Goal: Task Accomplishment & Management: Use online tool/utility

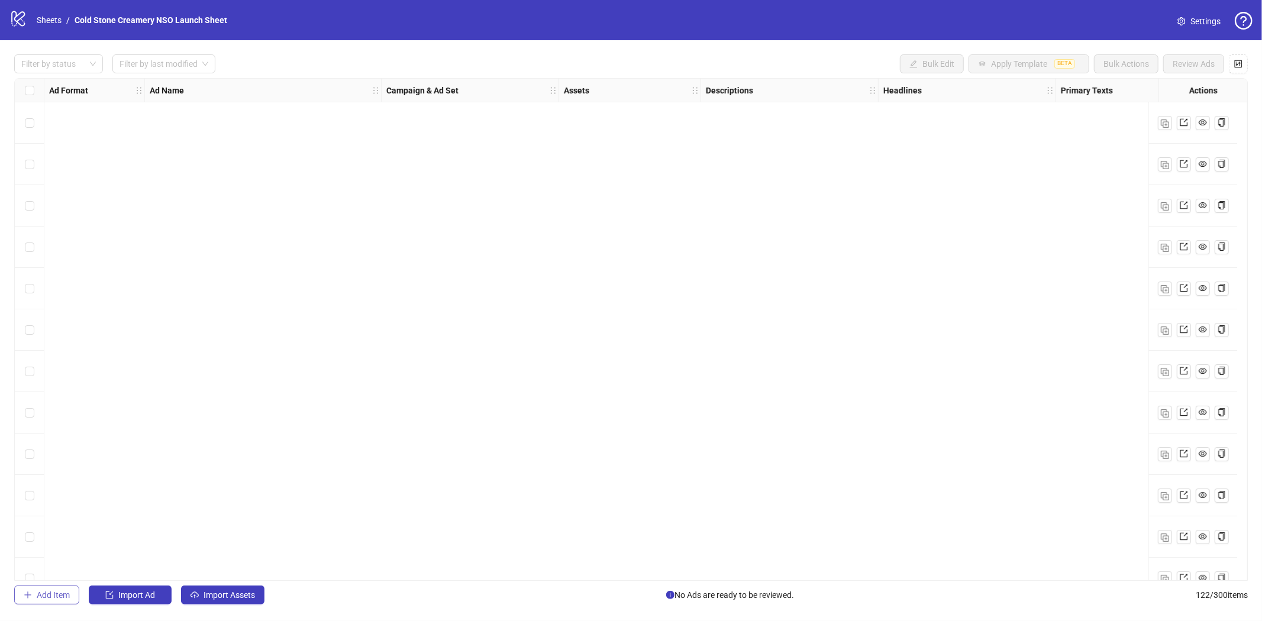
scroll to position [4581, 0]
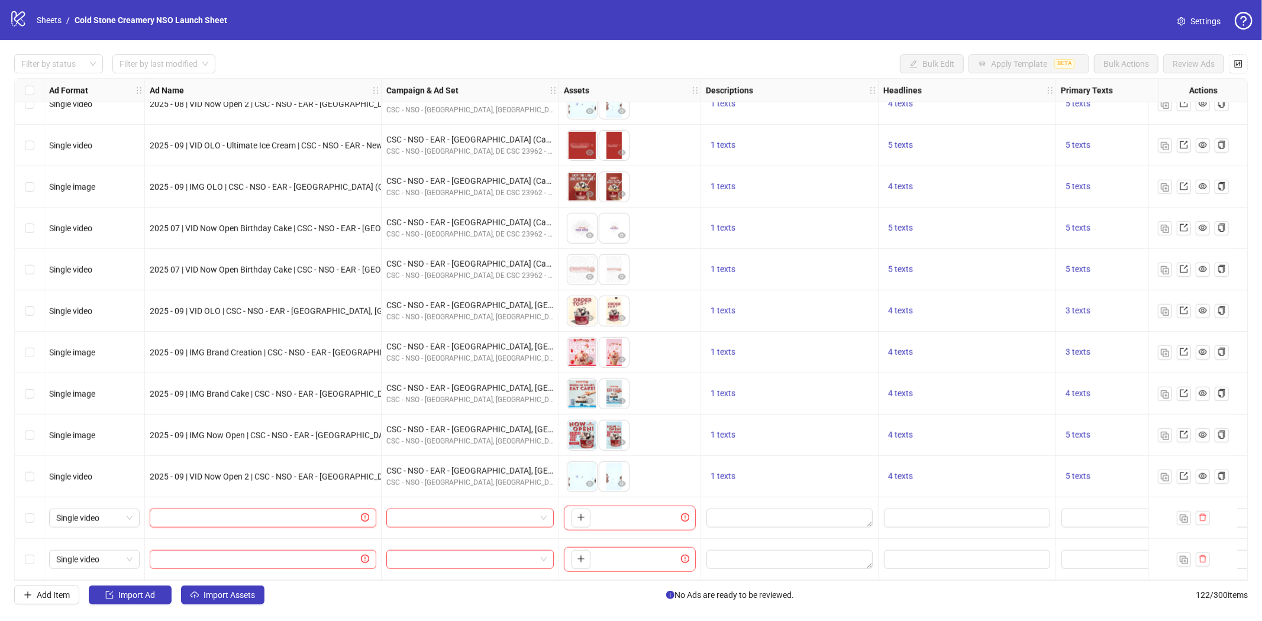
click at [257, 514] on input "text" at bounding box center [258, 518] width 202 height 13
paste input "**********"
type input "**********"
click at [228, 555] on input "text" at bounding box center [258, 559] width 202 height 13
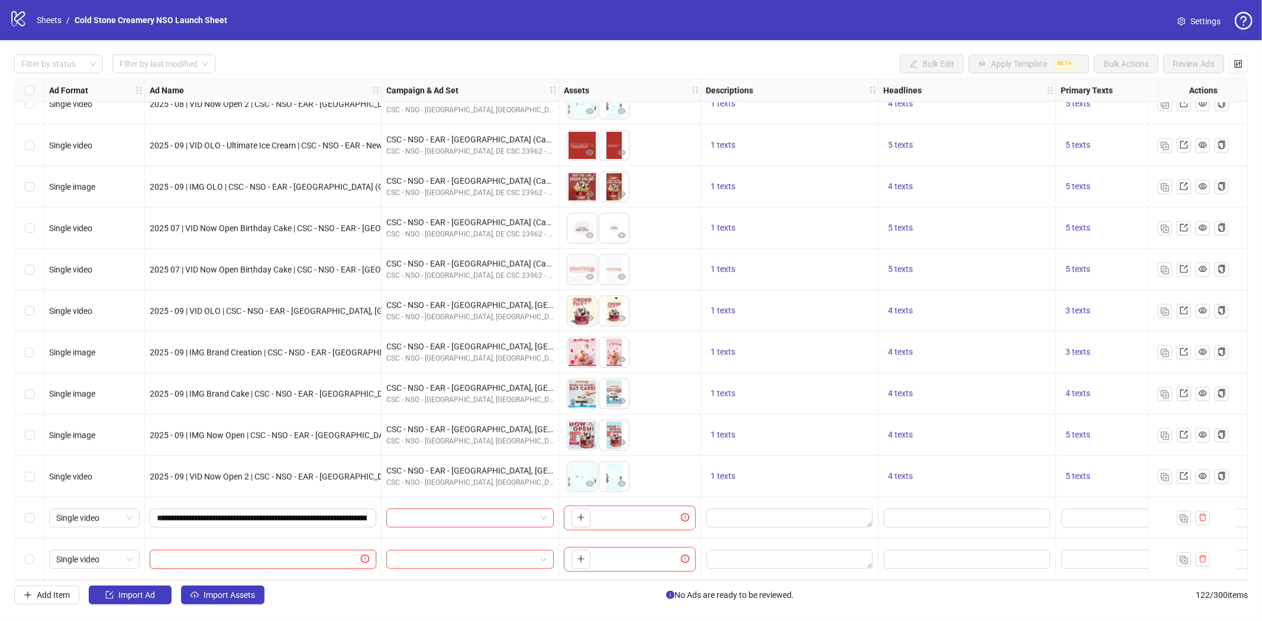
paste input "**********"
type input "**********"
click at [536, 510] on input "search" at bounding box center [465, 519] width 143 height 18
click at [543, 512] on span at bounding box center [470, 519] width 153 height 18
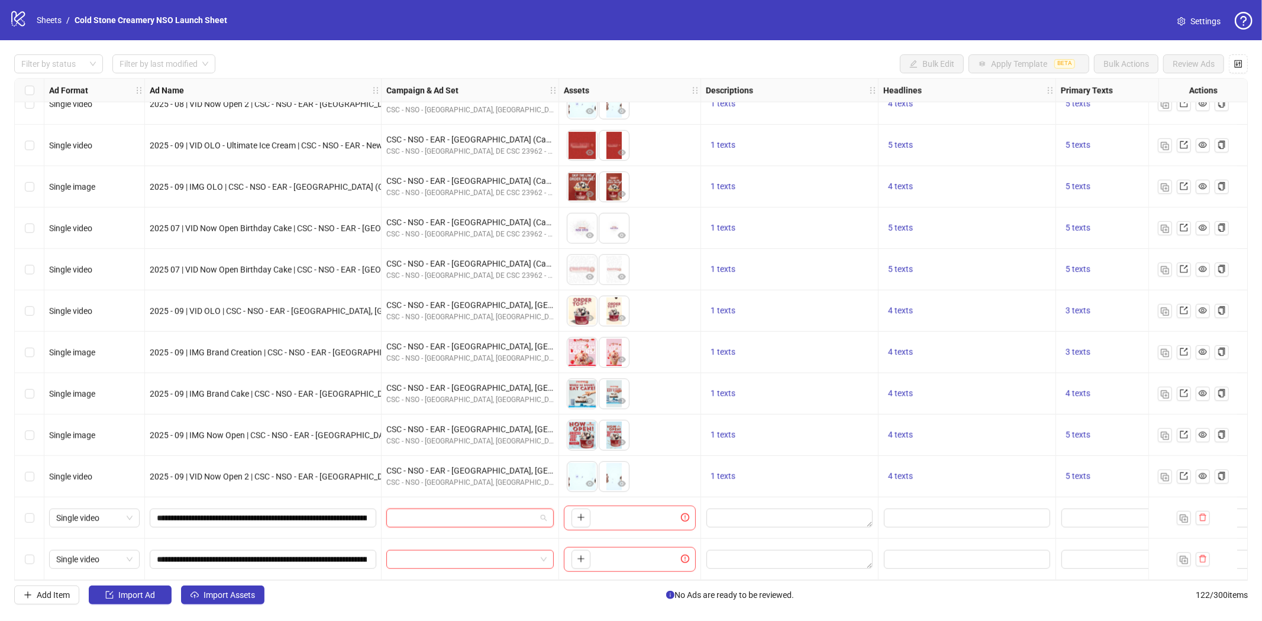
click at [543, 512] on span at bounding box center [470, 519] width 153 height 18
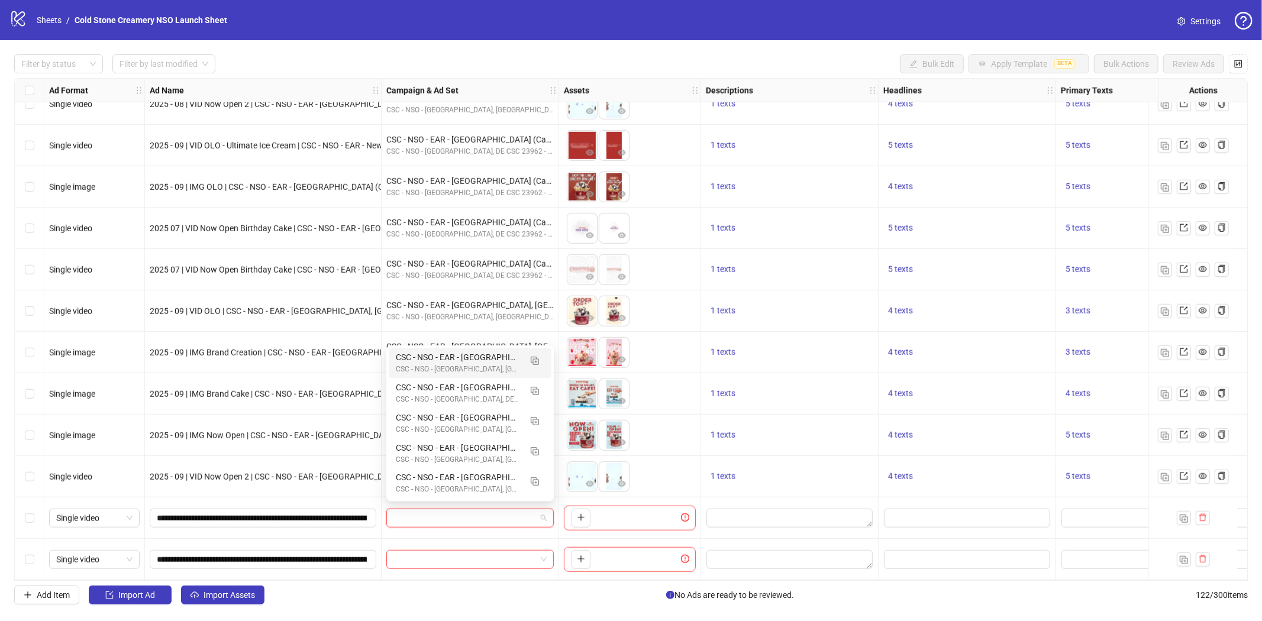
click at [560, 501] on div "To pick up a draggable item, press the space bar. While dragging, use the arrow…" at bounding box center [630, 518] width 142 height 41
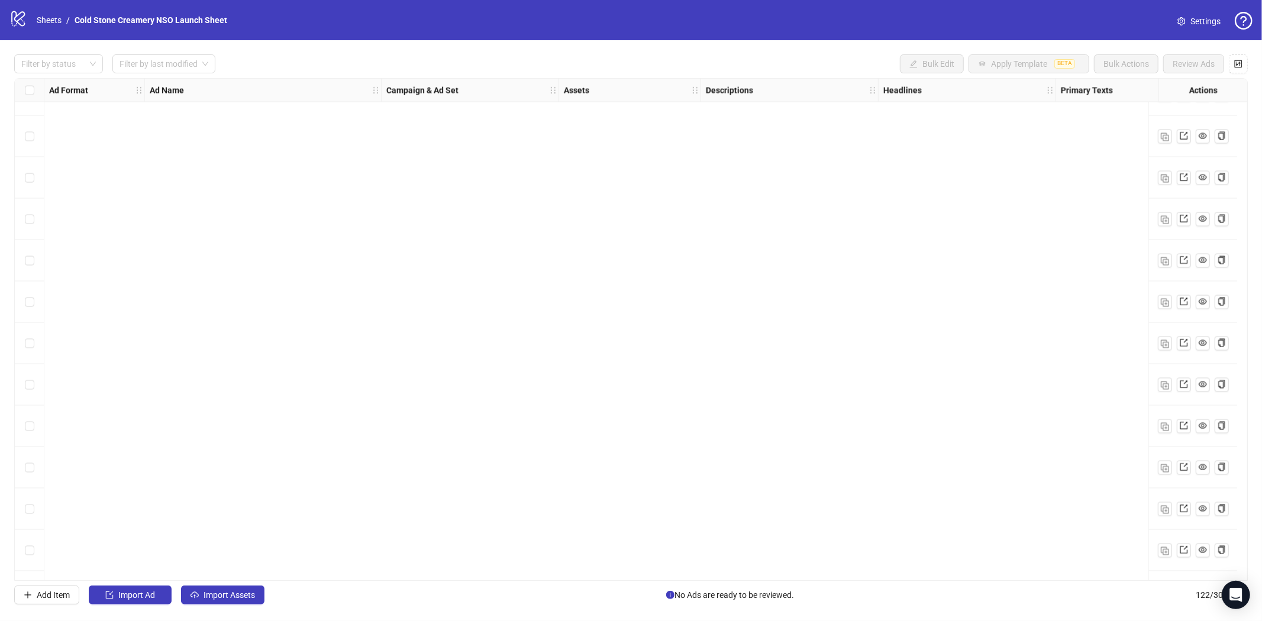
scroll to position [4581, 0]
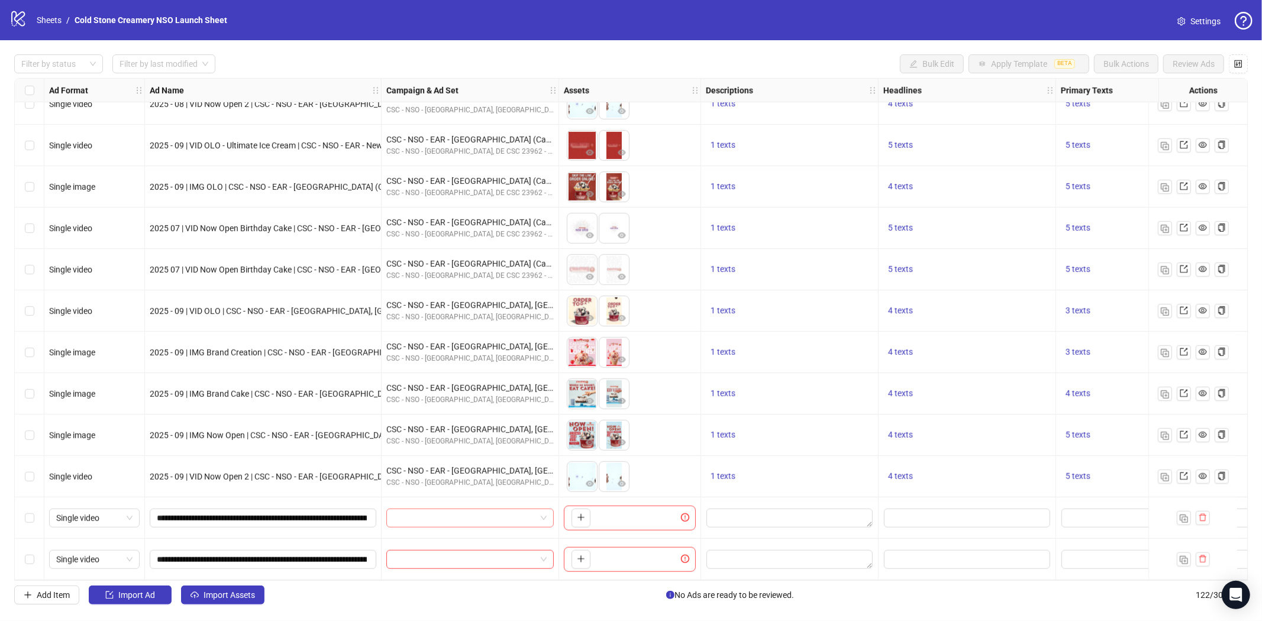
click at [533, 513] on input "search" at bounding box center [465, 519] width 143 height 18
click at [542, 511] on span at bounding box center [470, 519] width 153 height 18
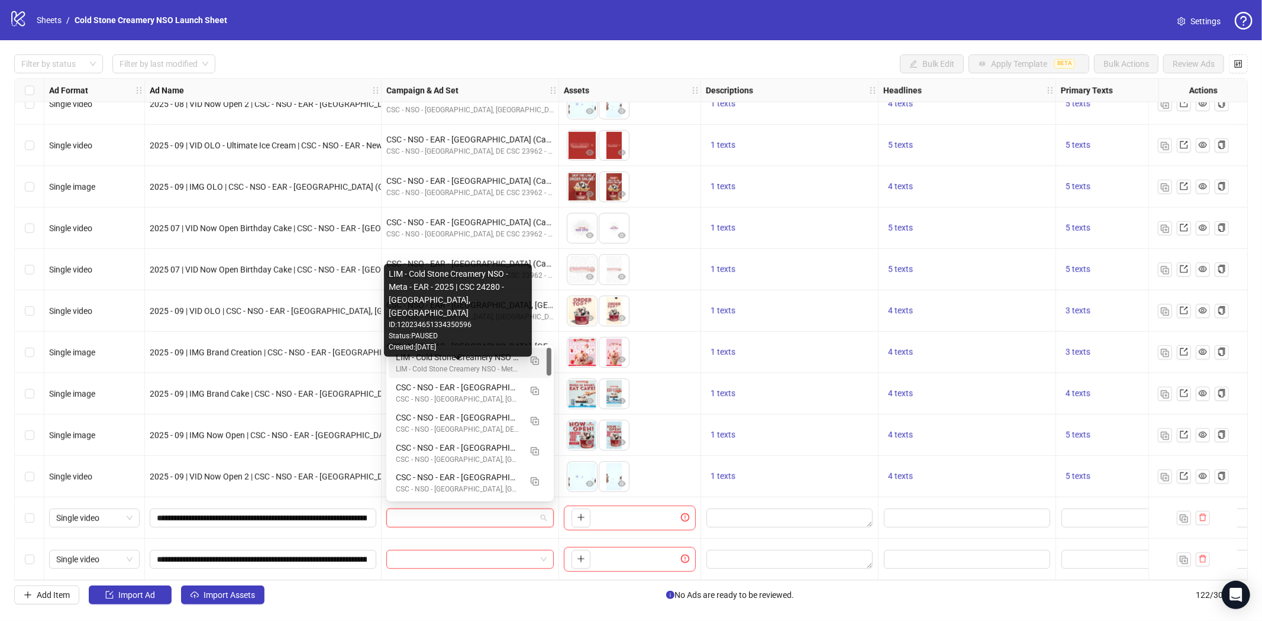
click at [491, 364] on div "LIM - Cold Stone Creamery NSO - Meta - EAR - 2025 | CSC 24280 - Flanders, NJ" at bounding box center [458, 369] width 125 height 11
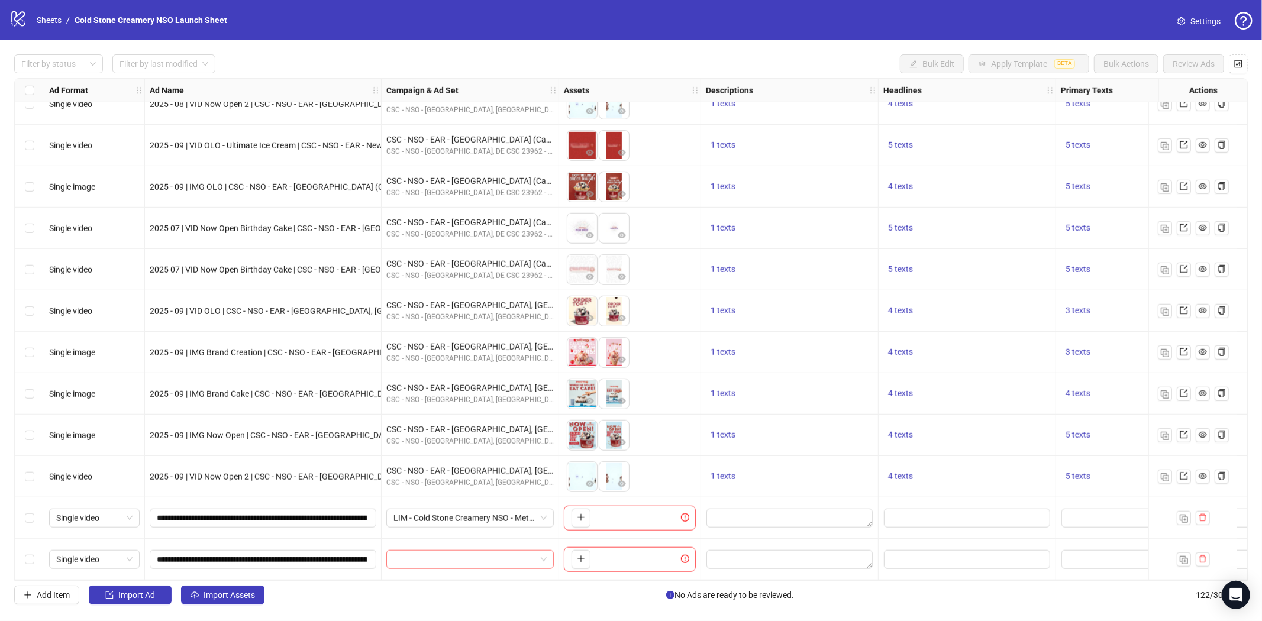
click at [535, 554] on input "search" at bounding box center [465, 560] width 143 height 18
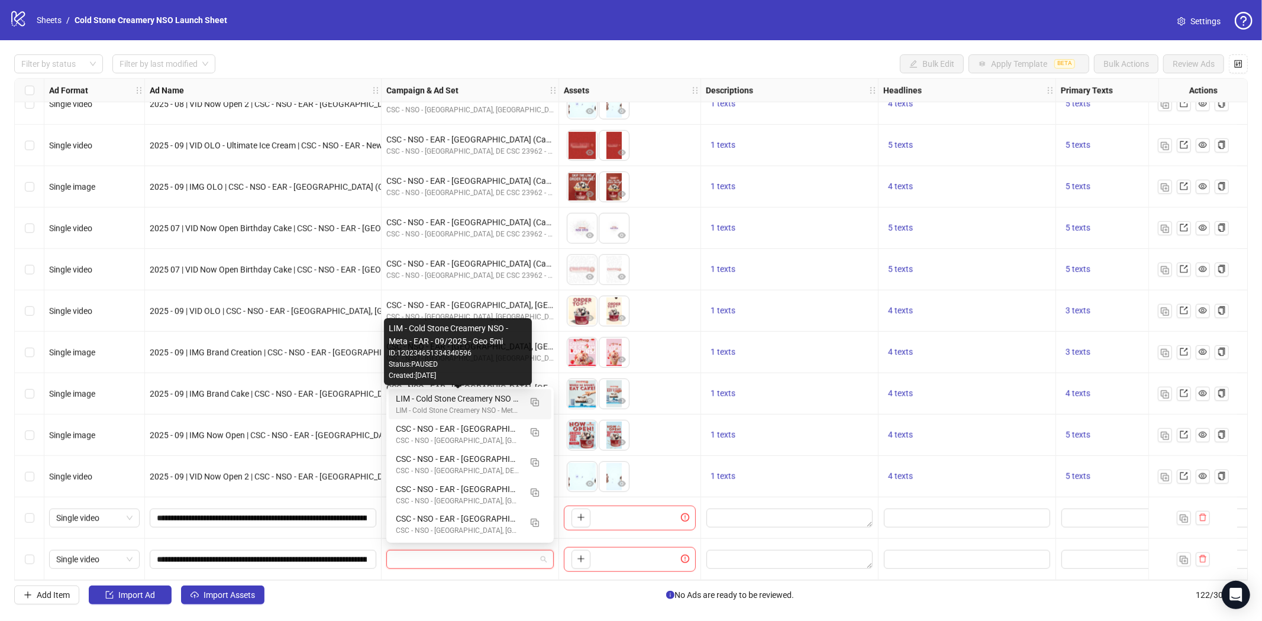
click at [494, 399] on div "LIM - Cold Stone Creamery NSO - Meta - EAR - 09/2025 - Geo 5mi" at bounding box center [458, 398] width 125 height 13
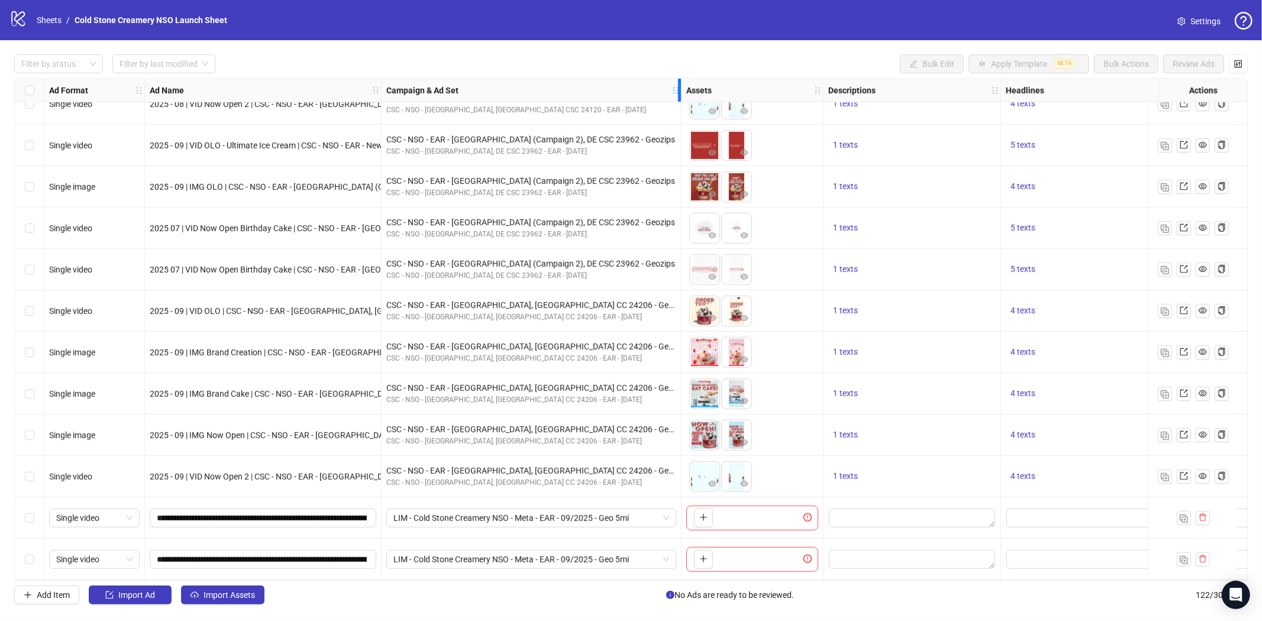
drag, startPoint x: 555, startPoint y: 88, endPoint x: 677, endPoint y: 101, distance: 123.2
click at [677, 101] on div "Campaign & Ad Set" at bounding box center [532, 91] width 300 height 24
click at [666, 510] on span "LIM - Cold Stone Creamery NSO - Meta - EAR - 09/2025 - Geo 5mi" at bounding box center [532, 519] width 276 height 18
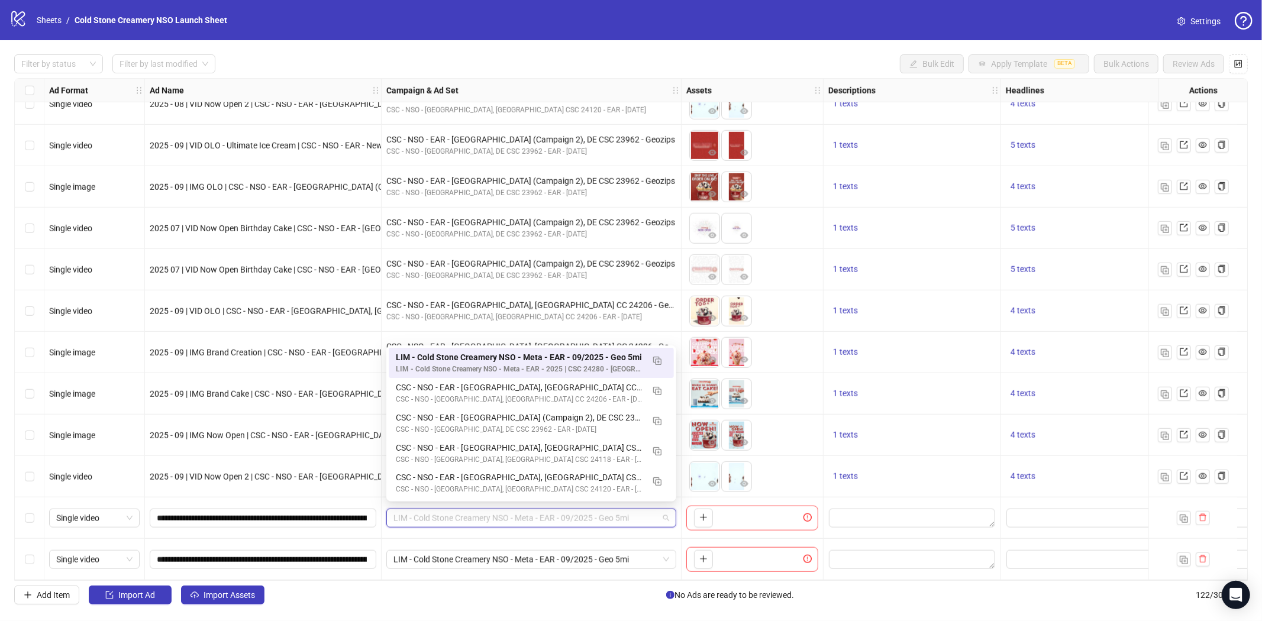
click at [729, 517] on div "To pick up a draggable item, press the space bar. While dragging, use the arrow…" at bounding box center [753, 518] width 132 height 25
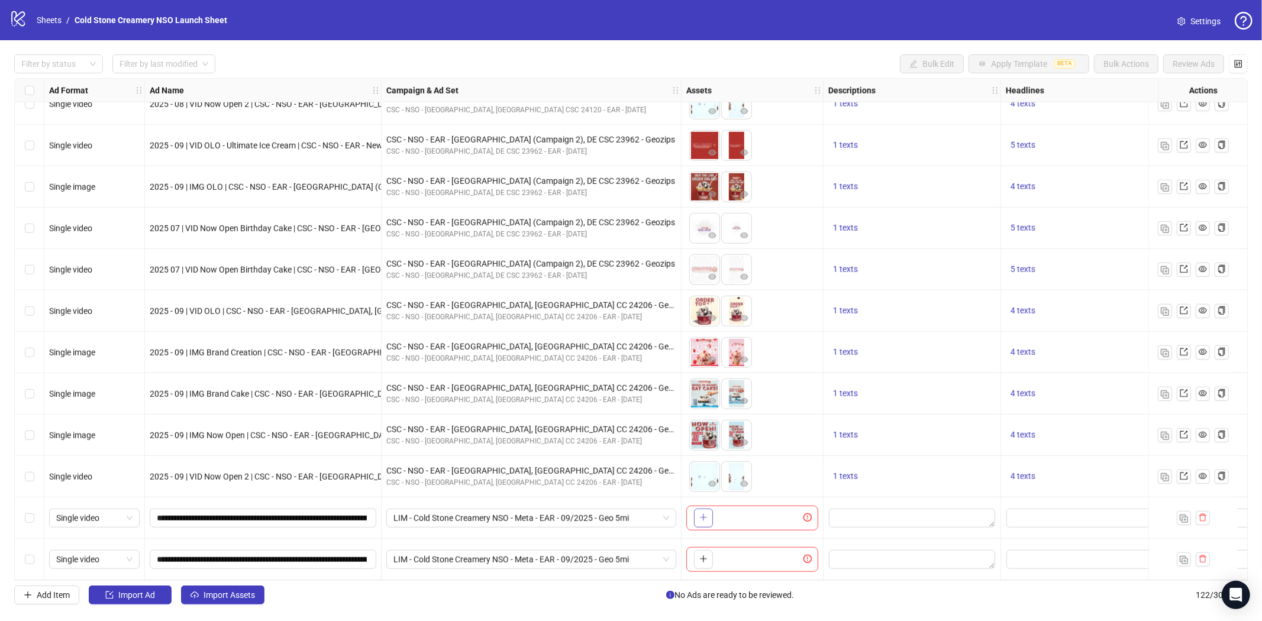
click at [710, 515] on button "button" at bounding box center [703, 518] width 19 height 19
click at [740, 514] on icon "plus" at bounding box center [736, 518] width 8 height 8
click at [707, 556] on icon "plus" at bounding box center [704, 559] width 8 height 8
click at [735, 555] on icon "plus" at bounding box center [736, 559] width 8 height 8
click at [856, 515] on textarea "Edit values" at bounding box center [912, 518] width 166 height 19
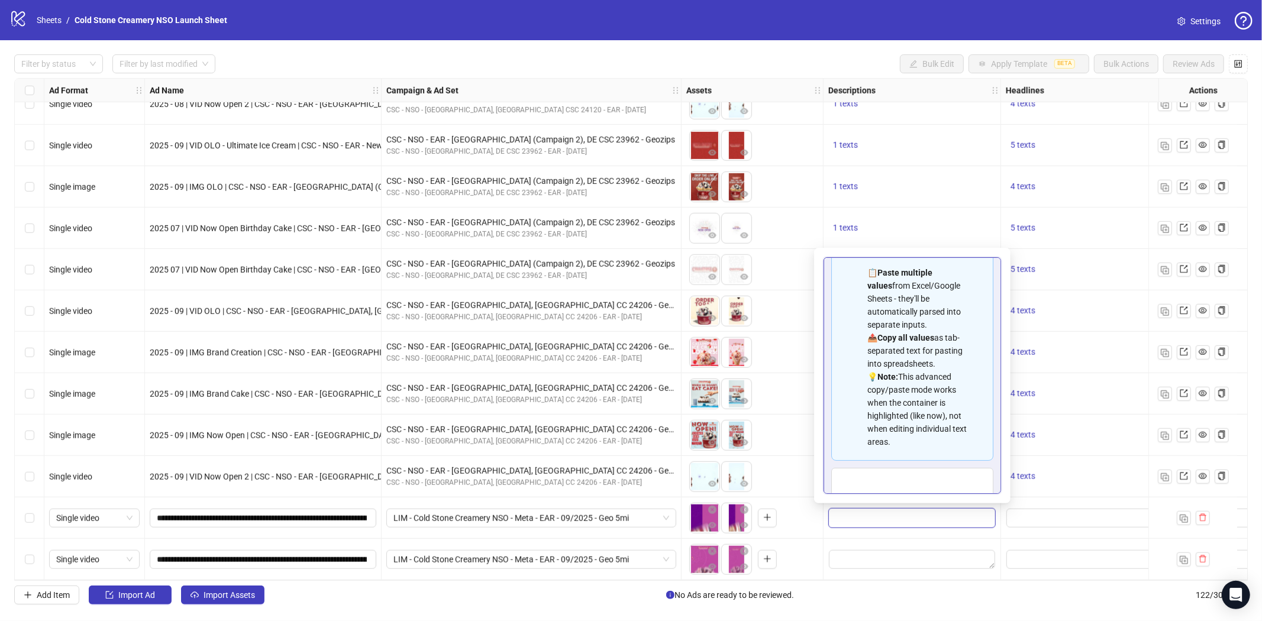
scroll to position [107, 0]
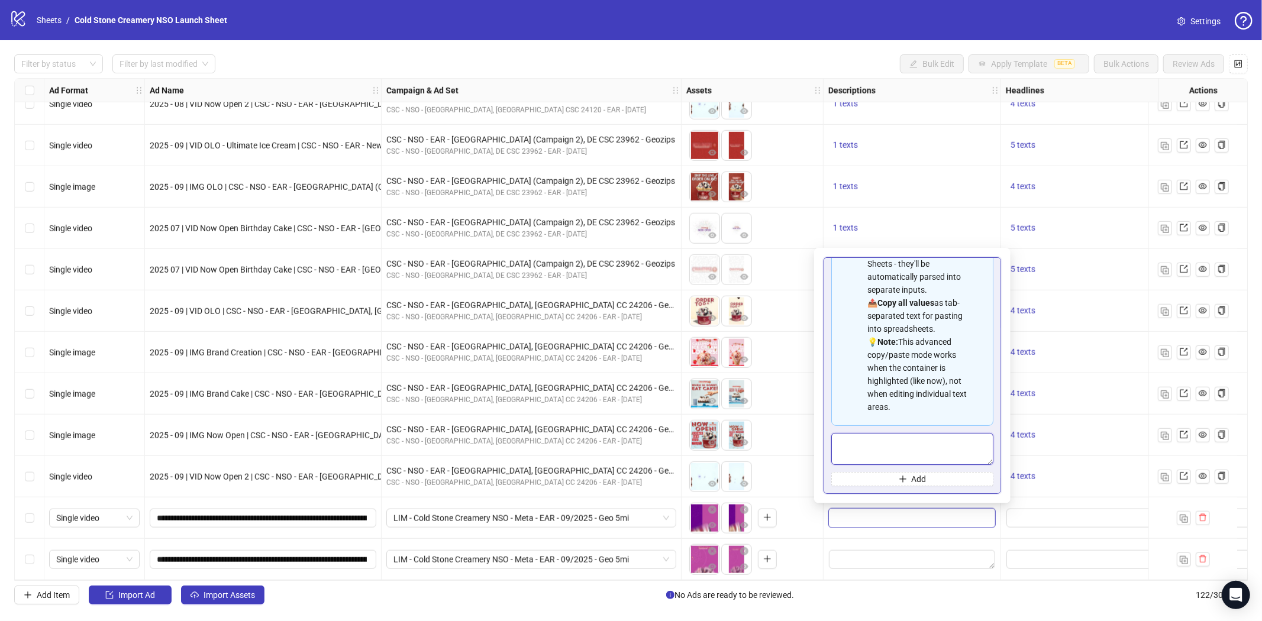
click at [877, 449] on textarea "Multi-text input container - paste or copy values" at bounding box center [913, 449] width 162 height 32
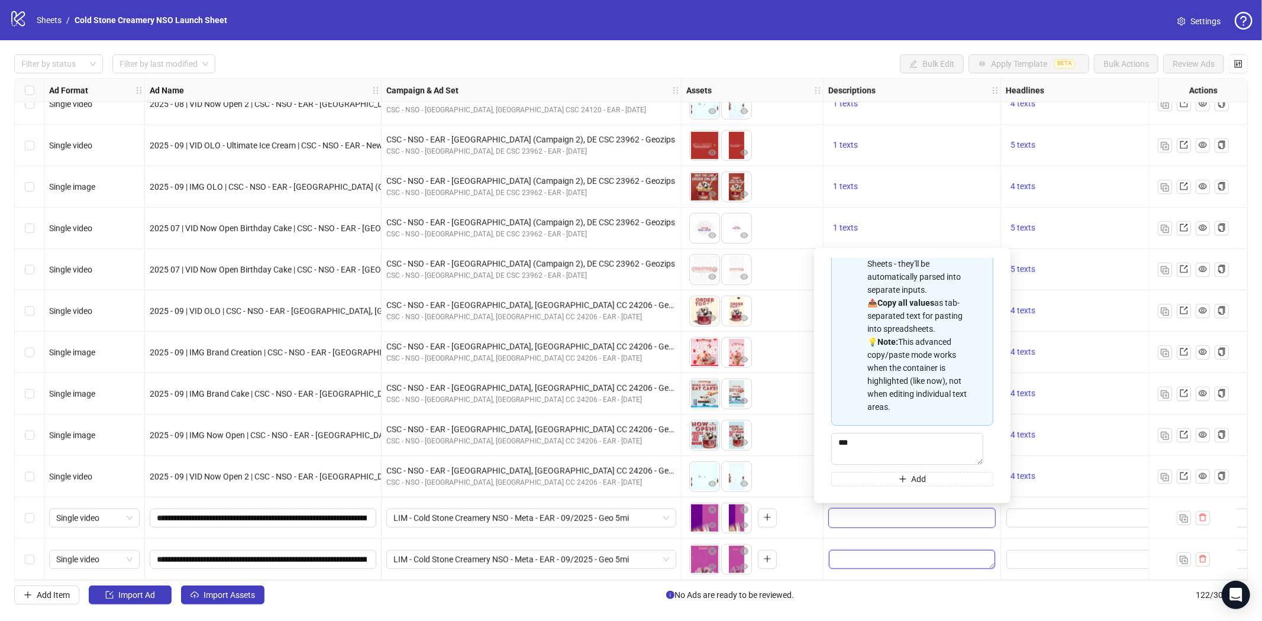
click at [890, 559] on textarea "Edit values" at bounding box center [912, 559] width 166 height 19
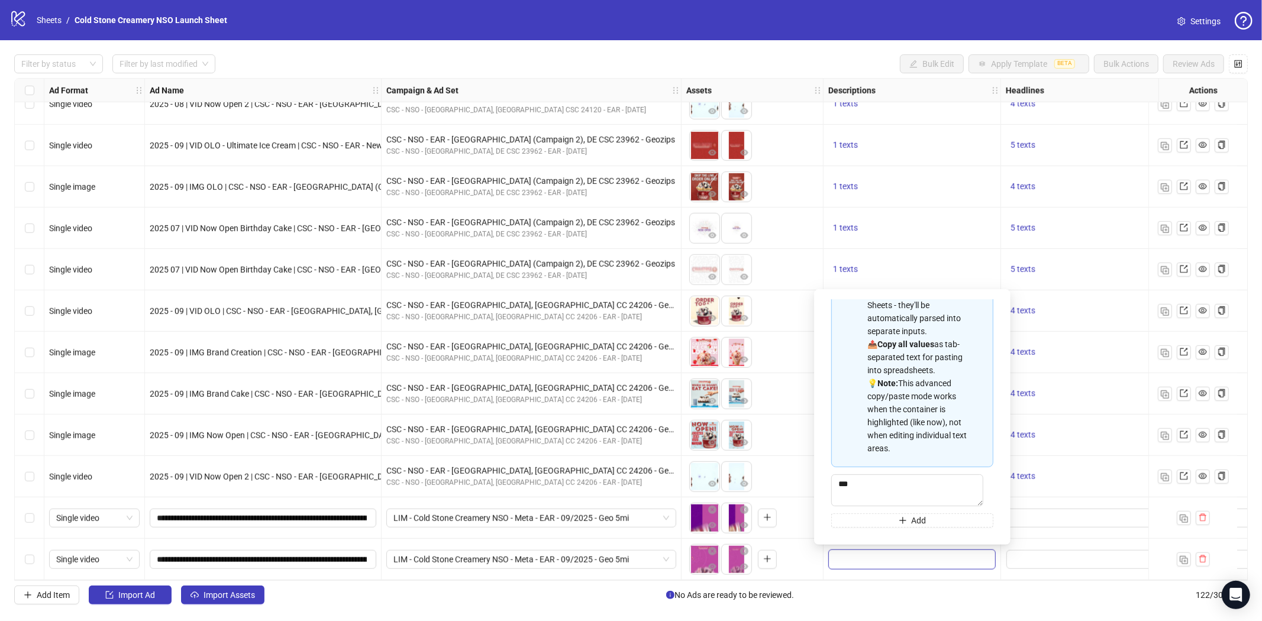
click at [1062, 489] on div "4 texts" at bounding box center [1090, 476] width 178 height 41
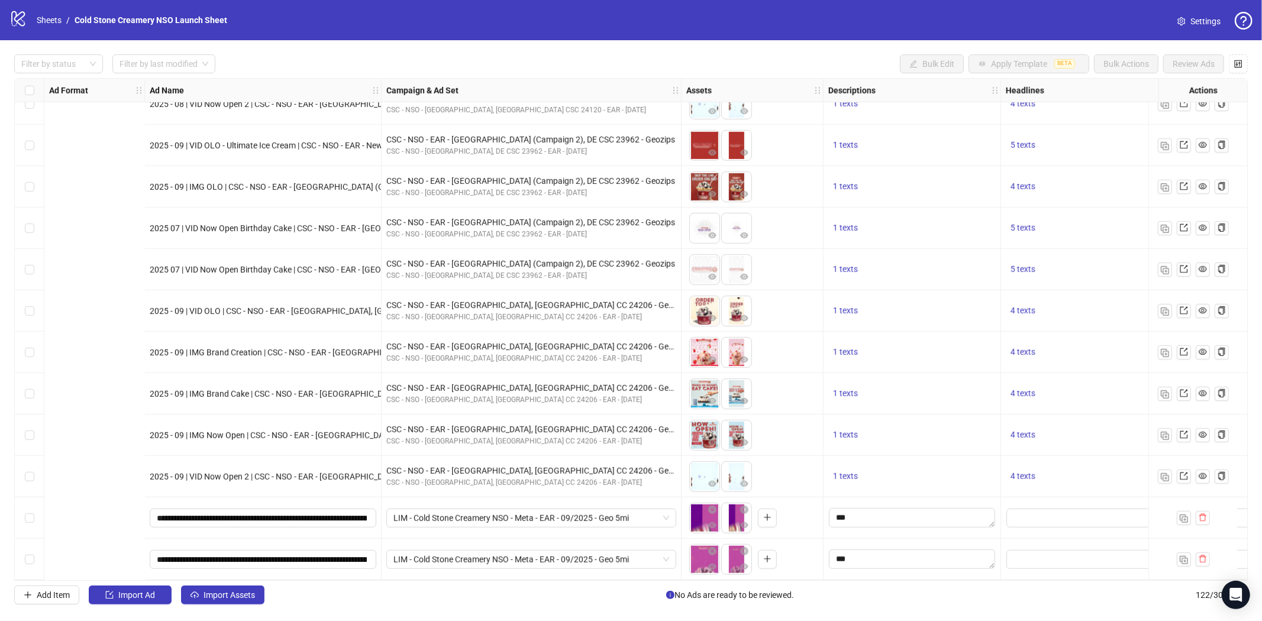
scroll to position [4581, 394]
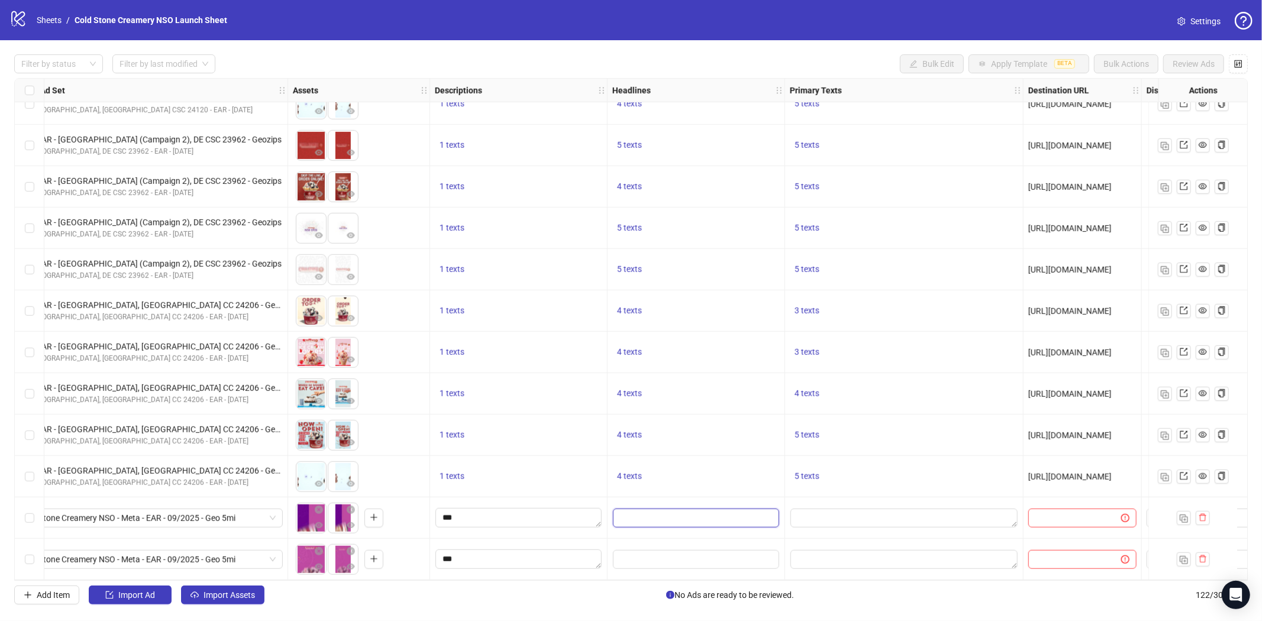
click at [669, 509] on input "Edit values" at bounding box center [696, 518] width 166 height 19
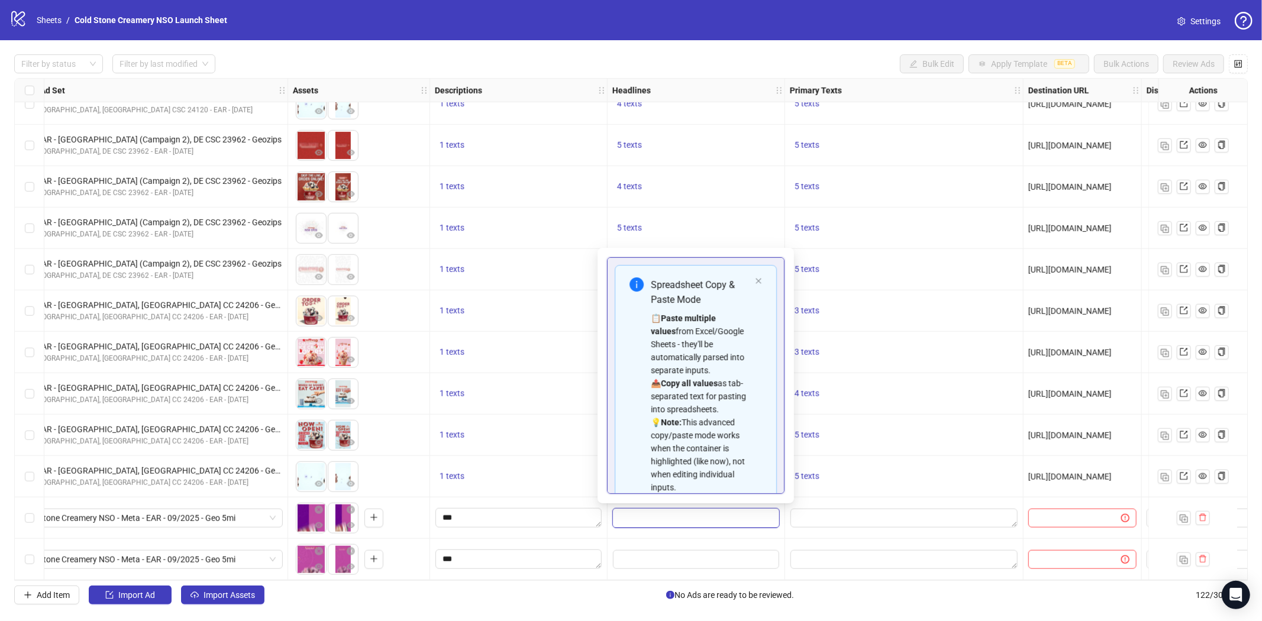
scroll to position [94, 0]
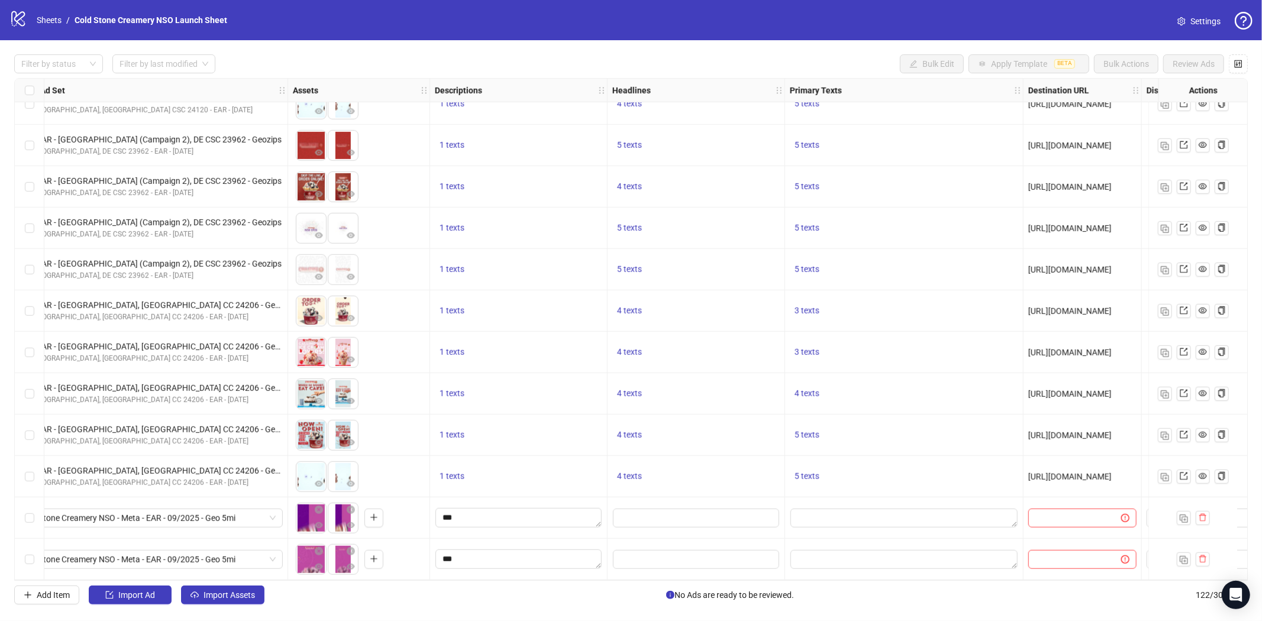
click at [600, 533] on div at bounding box center [519, 518] width 178 height 41
click at [619, 520] on input "Edit values" at bounding box center [696, 518] width 166 height 19
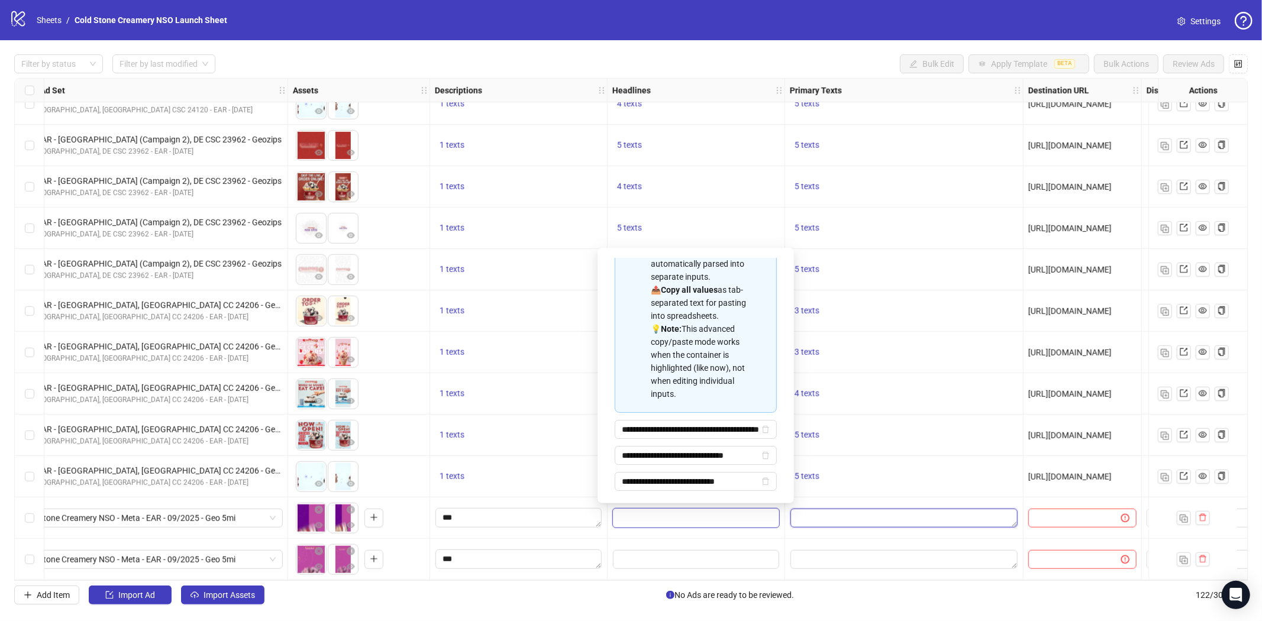
click at [866, 513] on textarea "Edit values" at bounding box center [904, 518] width 227 height 19
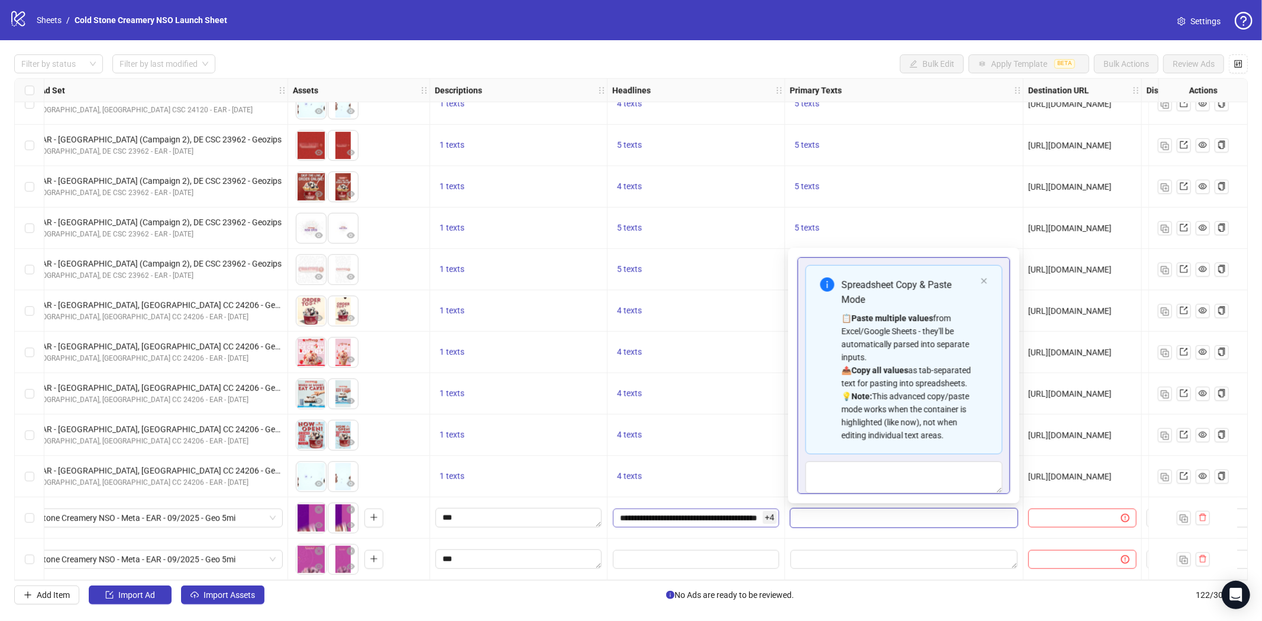
scroll to position [54, 0]
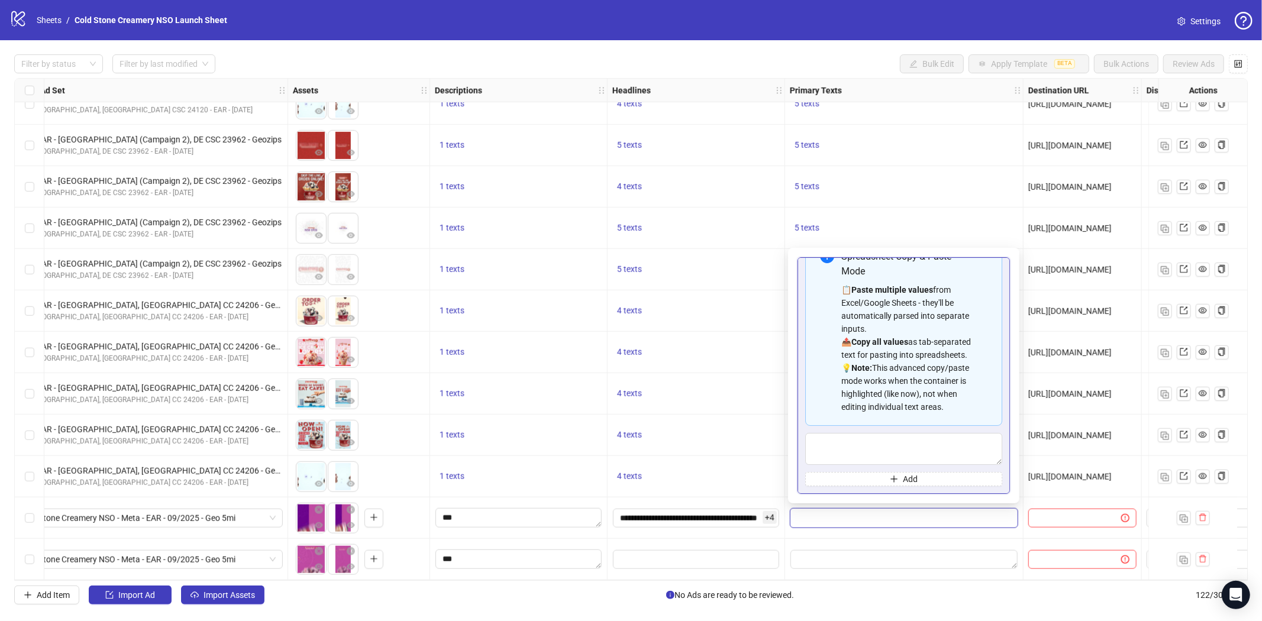
type textarea "**********"
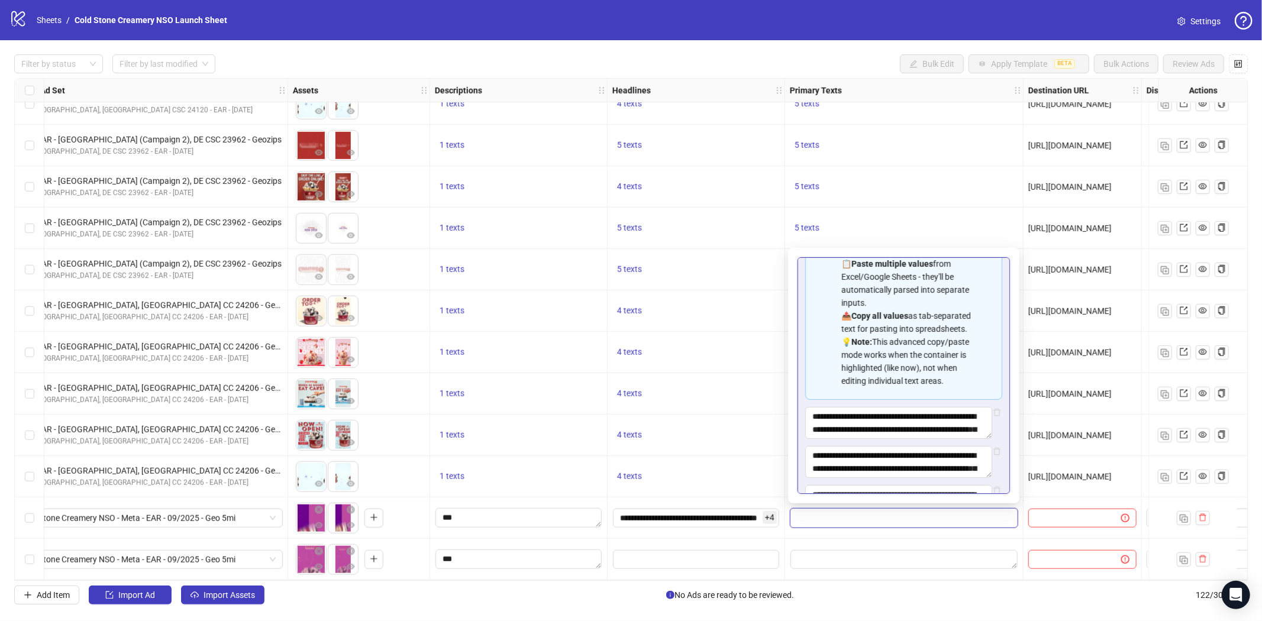
click at [1041, 498] on div at bounding box center [1083, 518] width 118 height 41
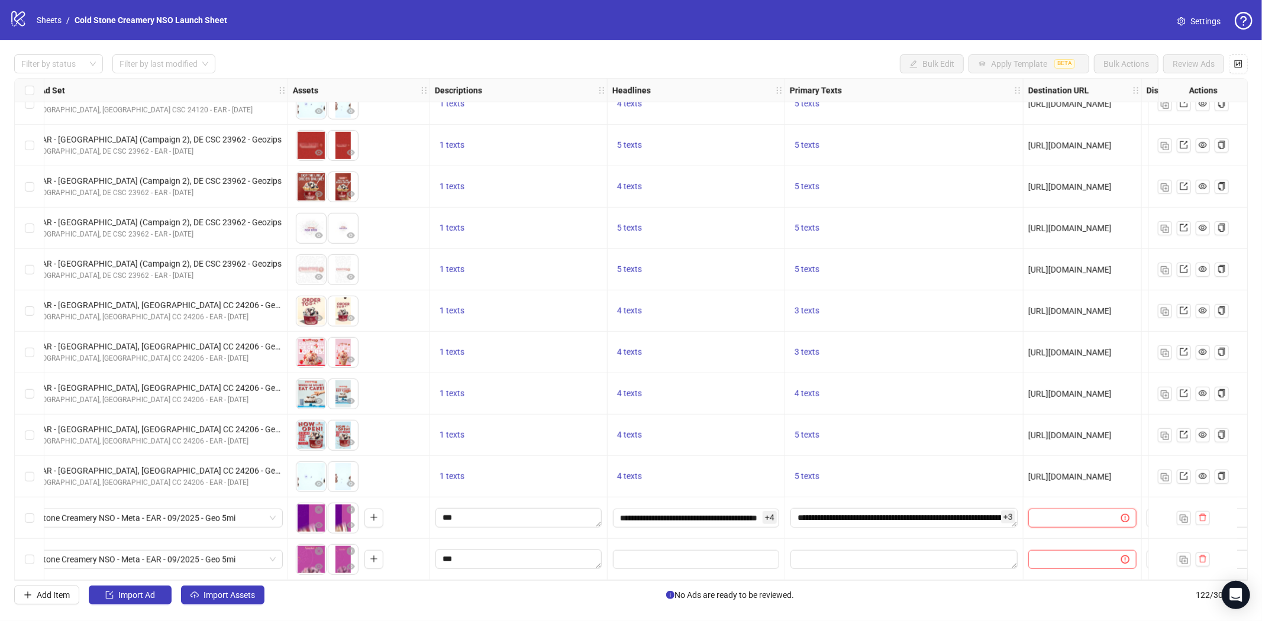
click at [1071, 514] on input "text" at bounding box center [1070, 518] width 69 height 13
paste input "**********"
type input "**********"
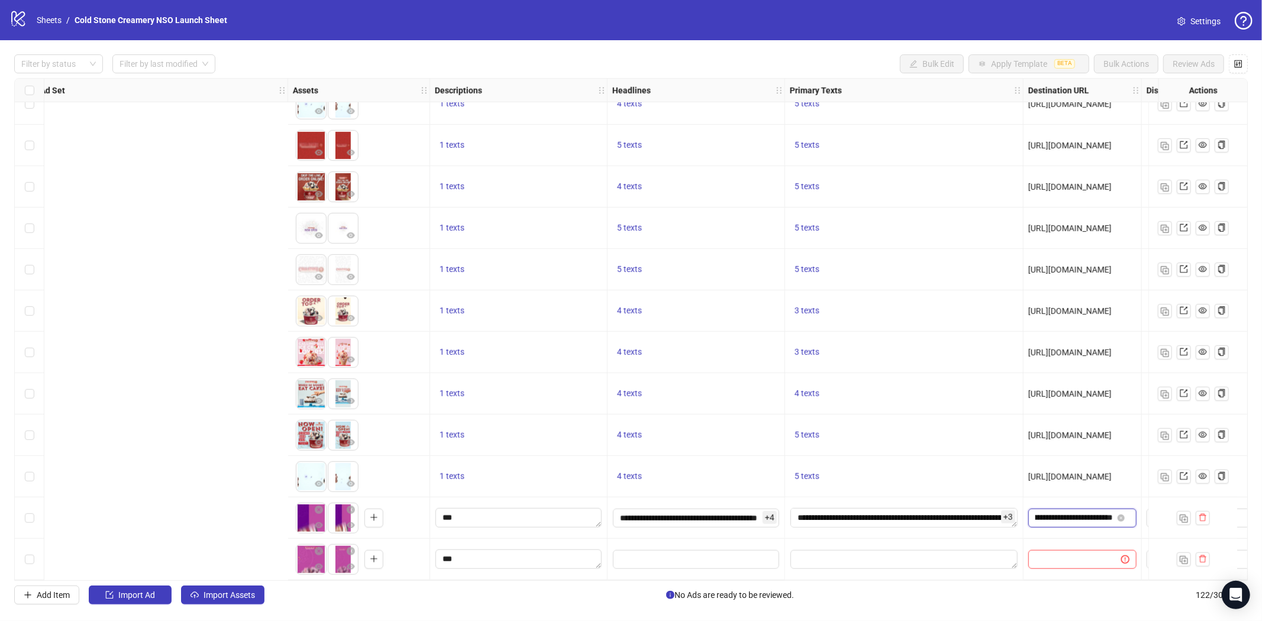
scroll to position [4581, 824]
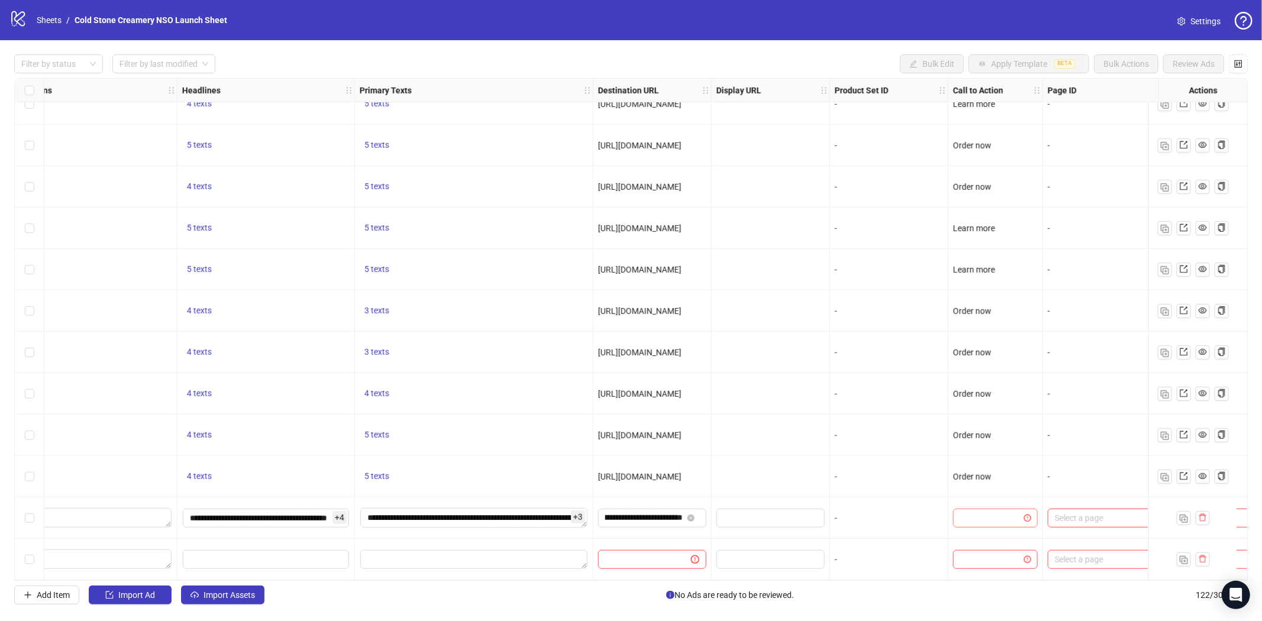
click at [984, 513] on input "search" at bounding box center [991, 519] width 60 height 18
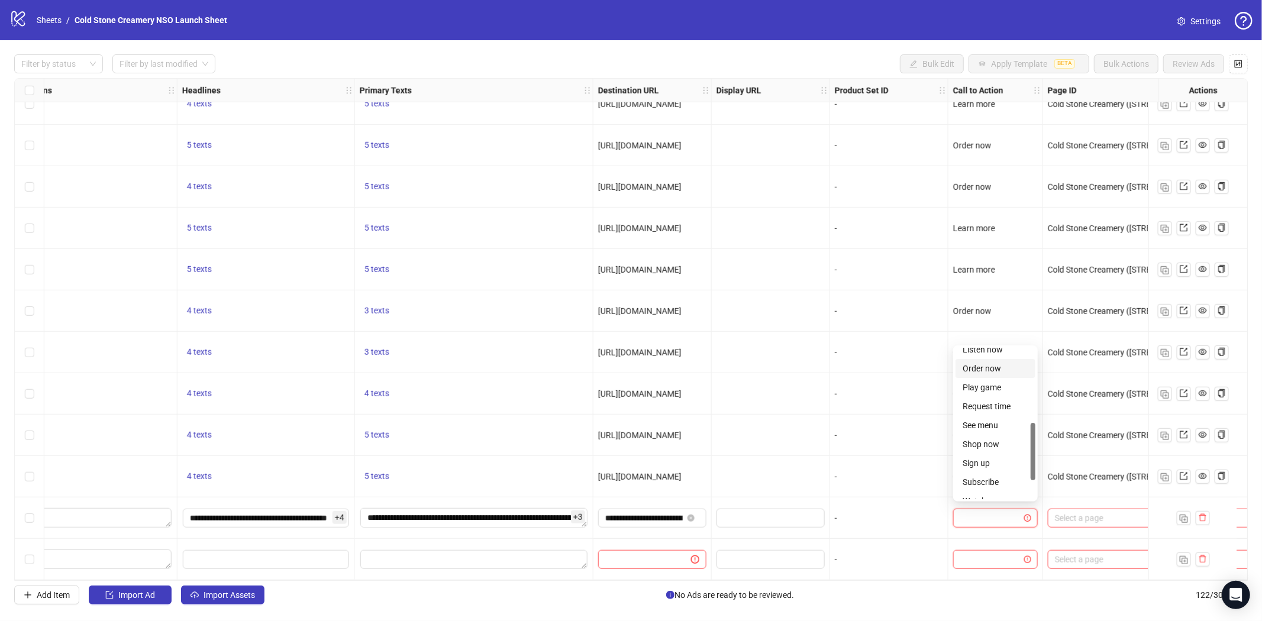
click at [997, 371] on div "Order now" at bounding box center [996, 368] width 66 height 13
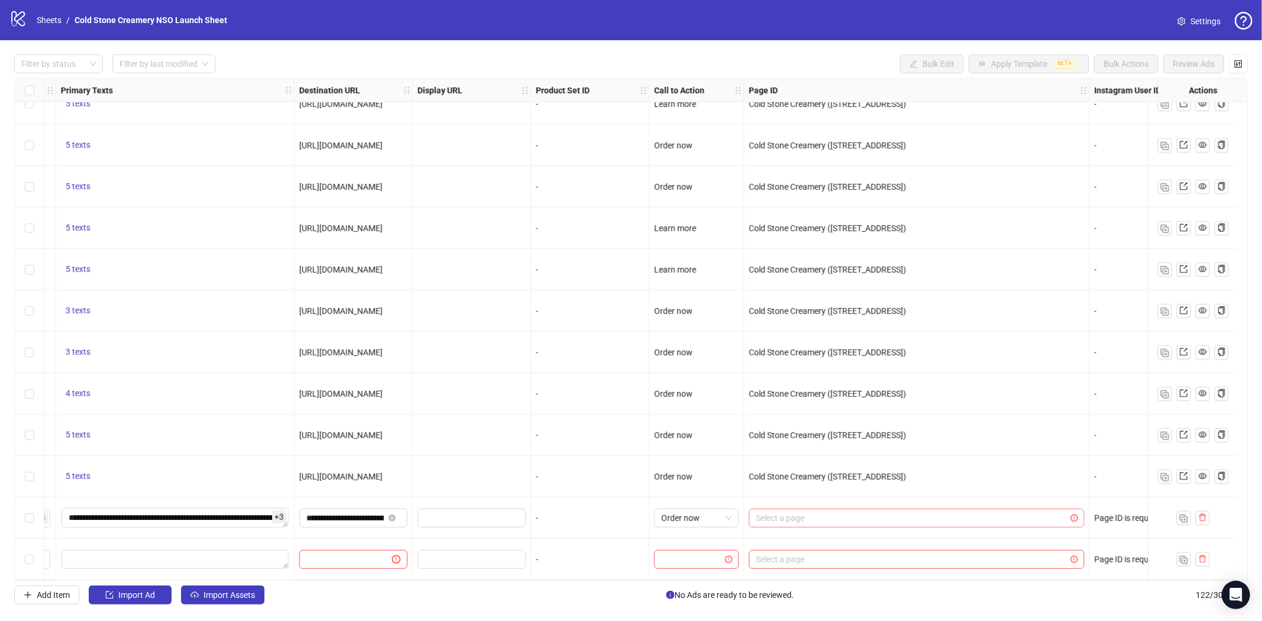
click at [879, 510] on input "search" at bounding box center [911, 519] width 311 height 18
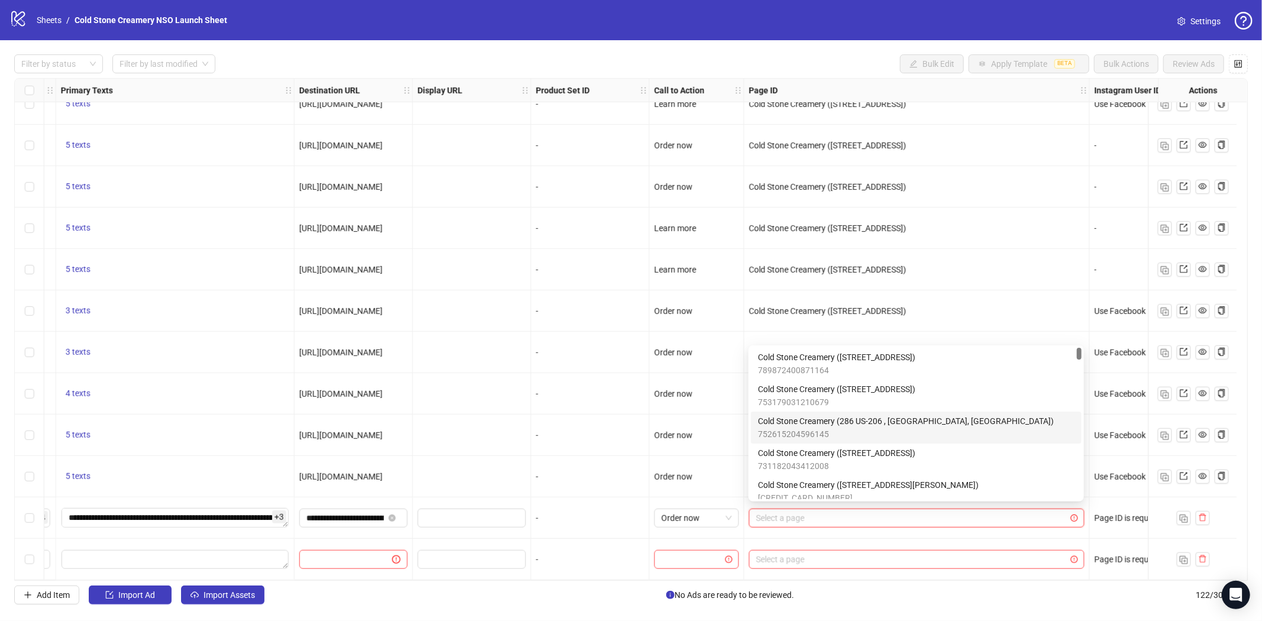
click at [930, 423] on span "Cold Stone Creamery (286 US-206 , Flanders, NJ)" at bounding box center [906, 421] width 296 height 13
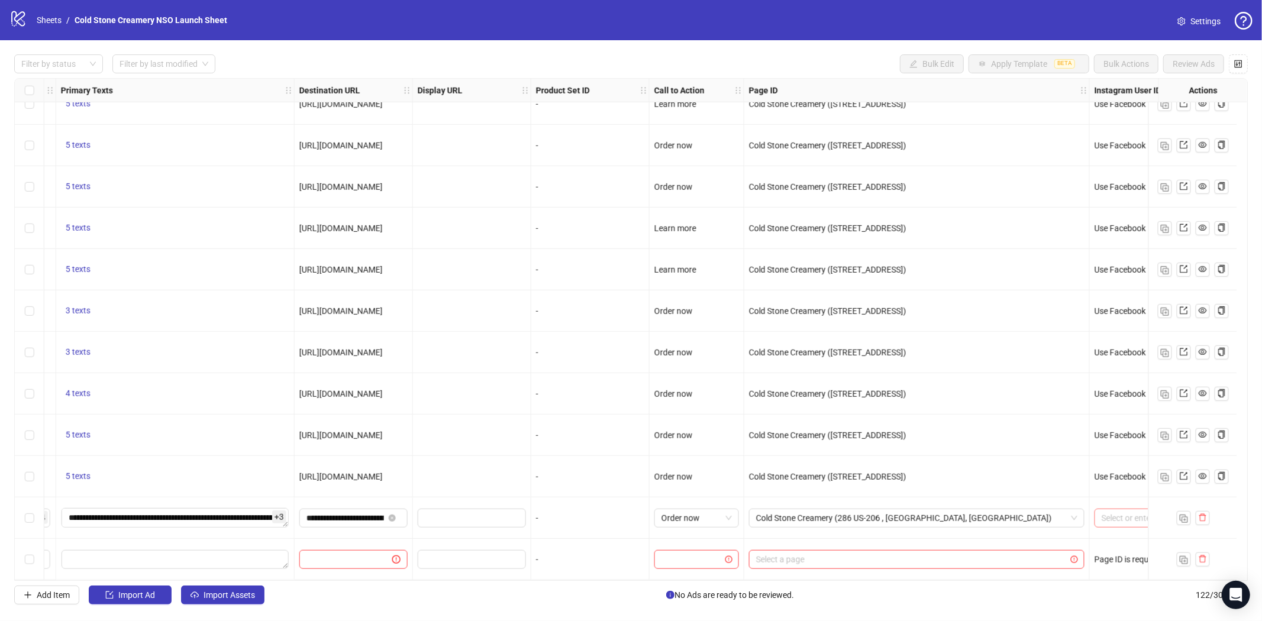
click at [1110, 513] on input "search" at bounding box center [1143, 519] width 83 height 18
click at [948, 588] on div "Add Item Import Ad Import Assets No Ads are ready to be reviewed. 122 / 300 ite…" at bounding box center [631, 595] width 1234 height 19
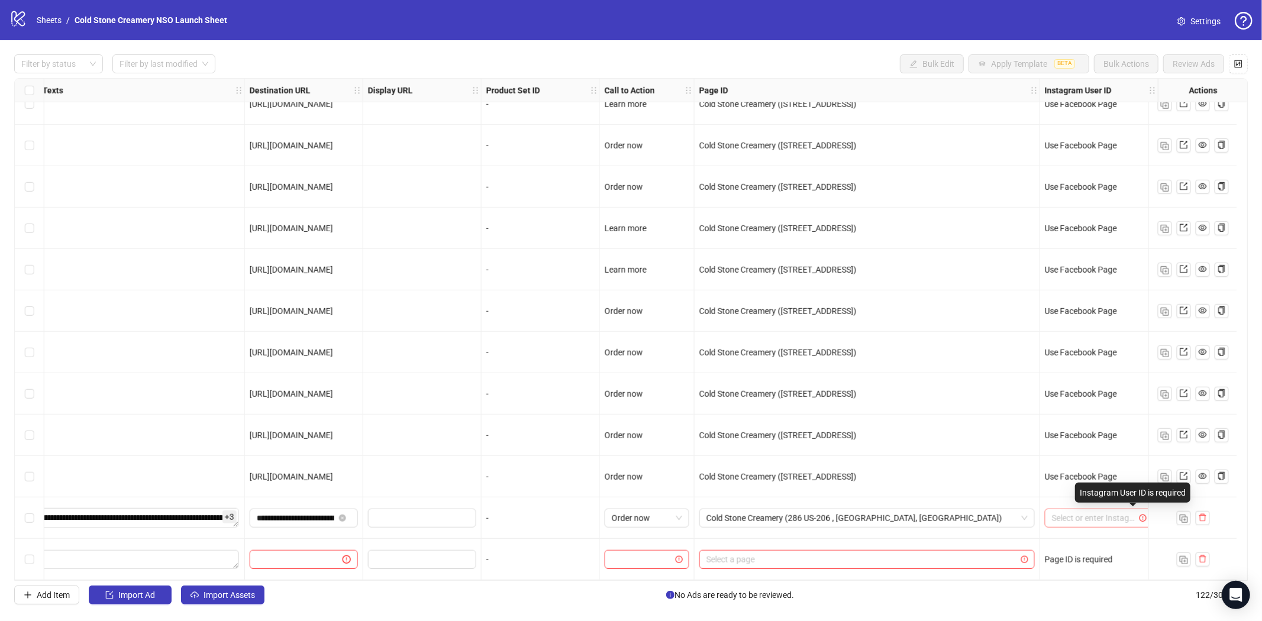
click at [1140, 515] on icon "exclamation-circle" at bounding box center [1143, 518] width 7 height 7
click at [1086, 514] on input "search" at bounding box center [1093, 519] width 83 height 18
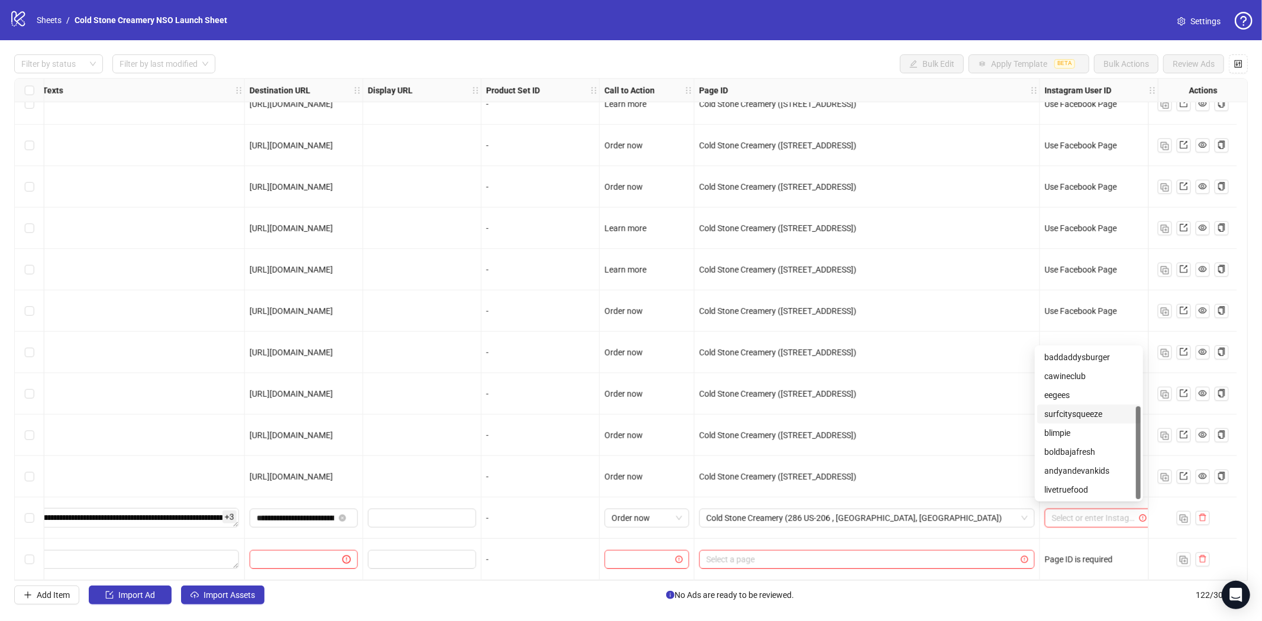
scroll to position [0, 0]
click at [790, 551] on input "search" at bounding box center [862, 560] width 311 height 18
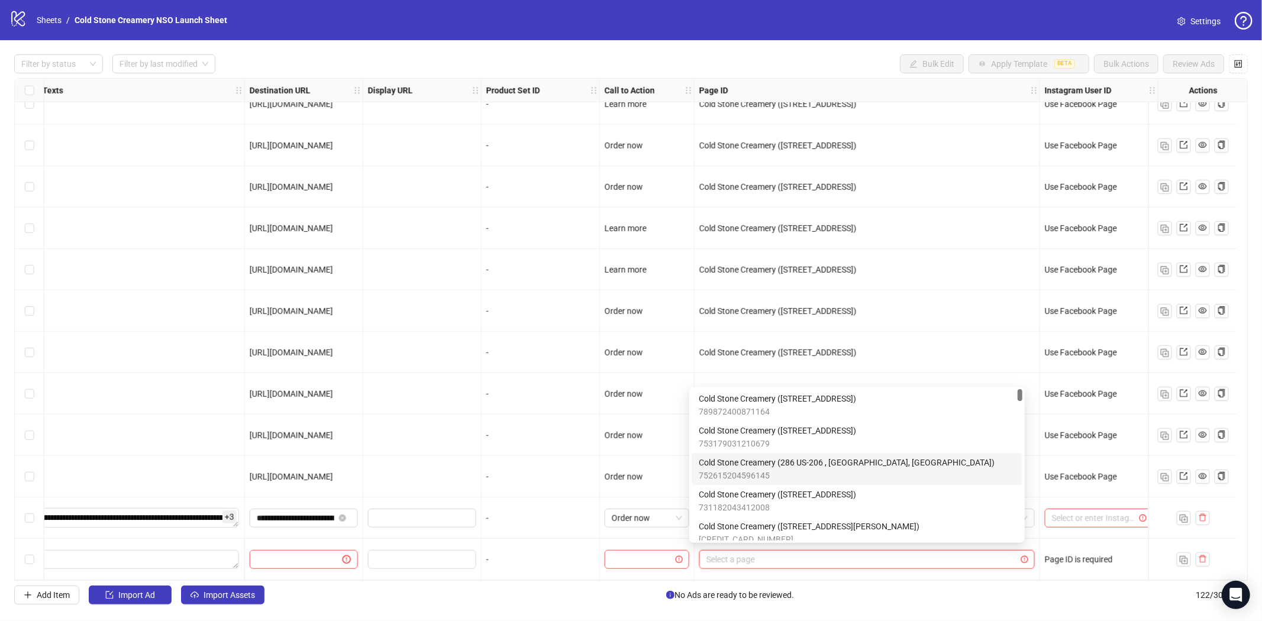
click at [859, 465] on span "Cold Stone Creamery (286 US-206 , Flanders, NJ)" at bounding box center [847, 462] width 296 height 13
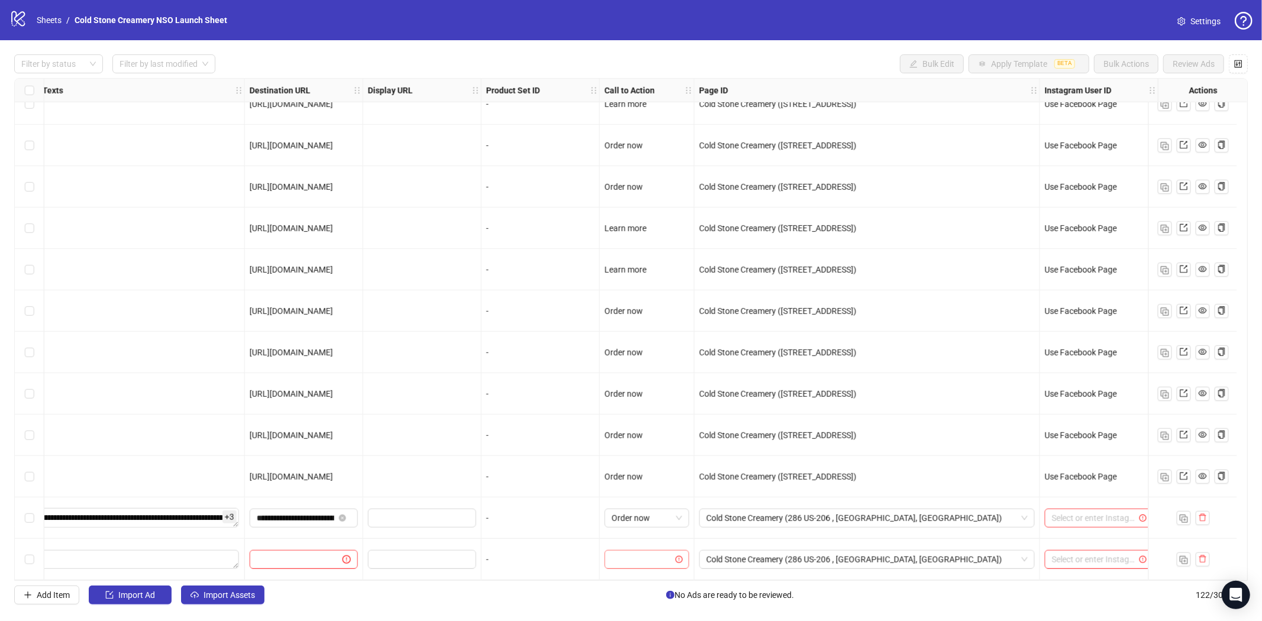
click at [640, 557] on input "search" at bounding box center [642, 560] width 60 height 18
click at [636, 456] on div "Learn more" at bounding box center [637, 455] width 66 height 13
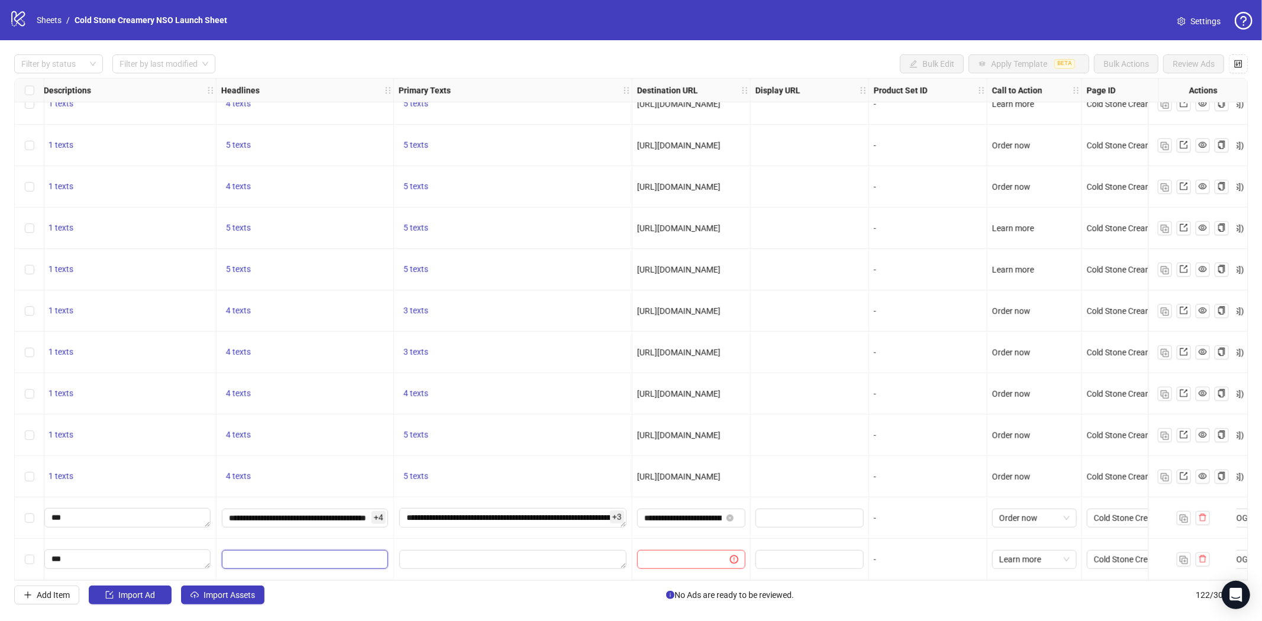
click at [280, 557] on input "Edit values" at bounding box center [305, 559] width 166 height 19
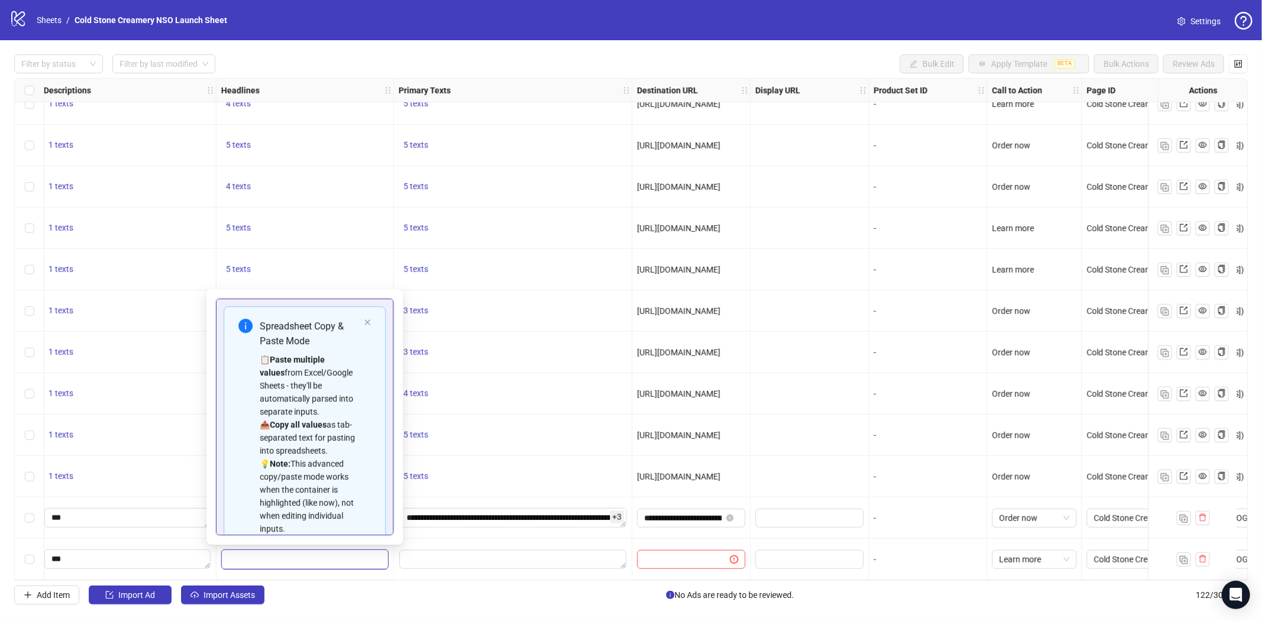
scroll to position [94, 0]
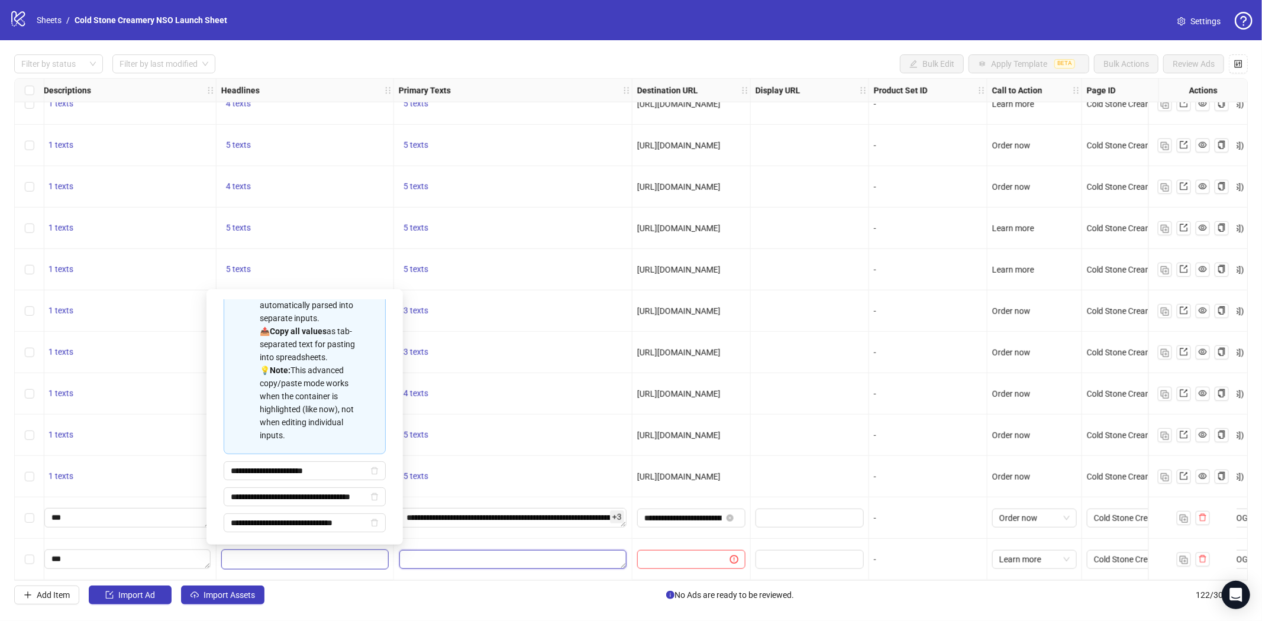
drag, startPoint x: 466, startPoint y: 558, endPoint x: 464, endPoint y: 550, distance: 7.3
click at [466, 558] on textarea "Edit values" at bounding box center [513, 559] width 227 height 19
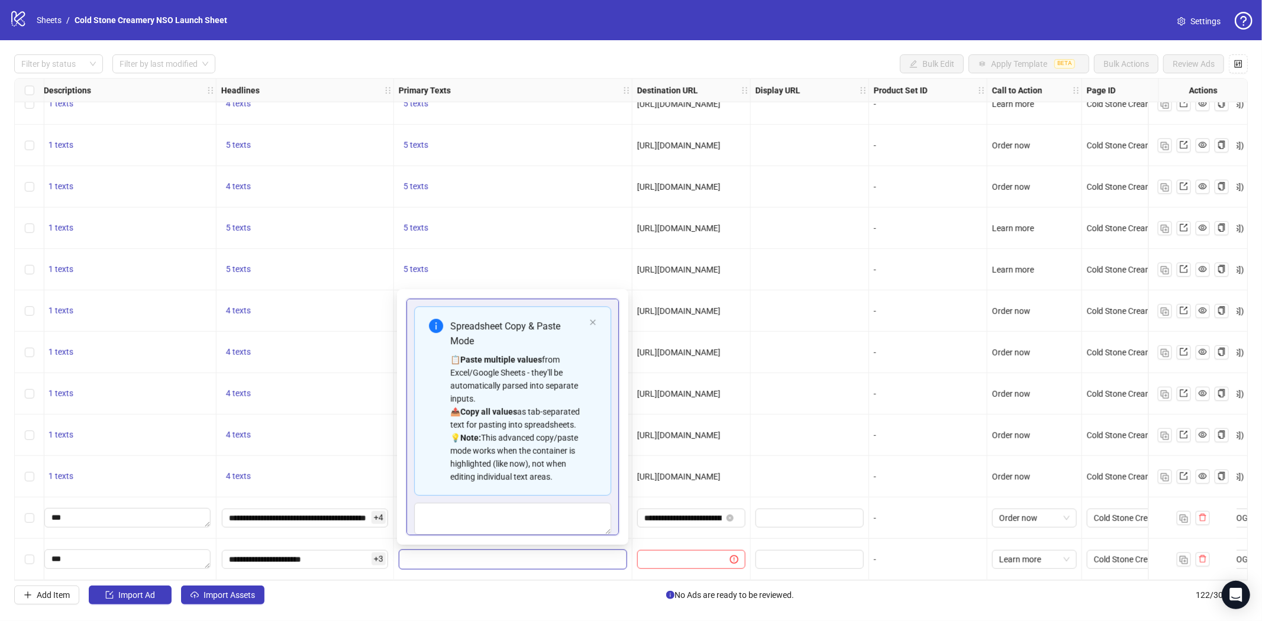
scroll to position [54, 0]
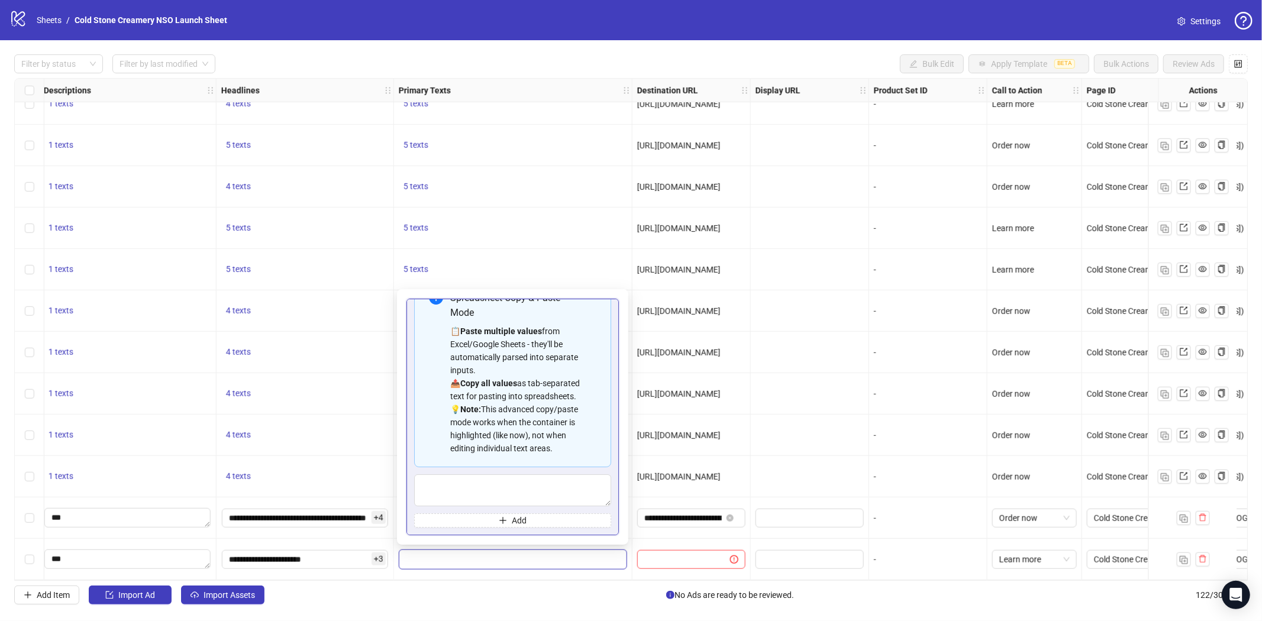
type textarea "**********"
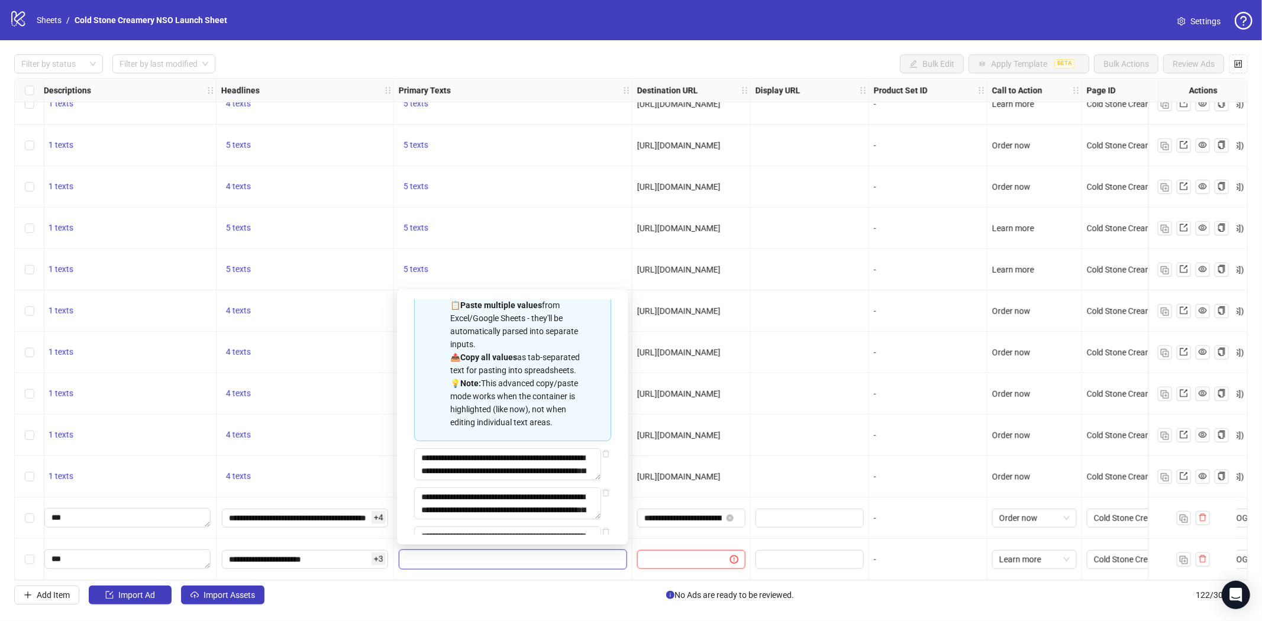
click at [681, 555] on input "text" at bounding box center [679, 559] width 69 height 13
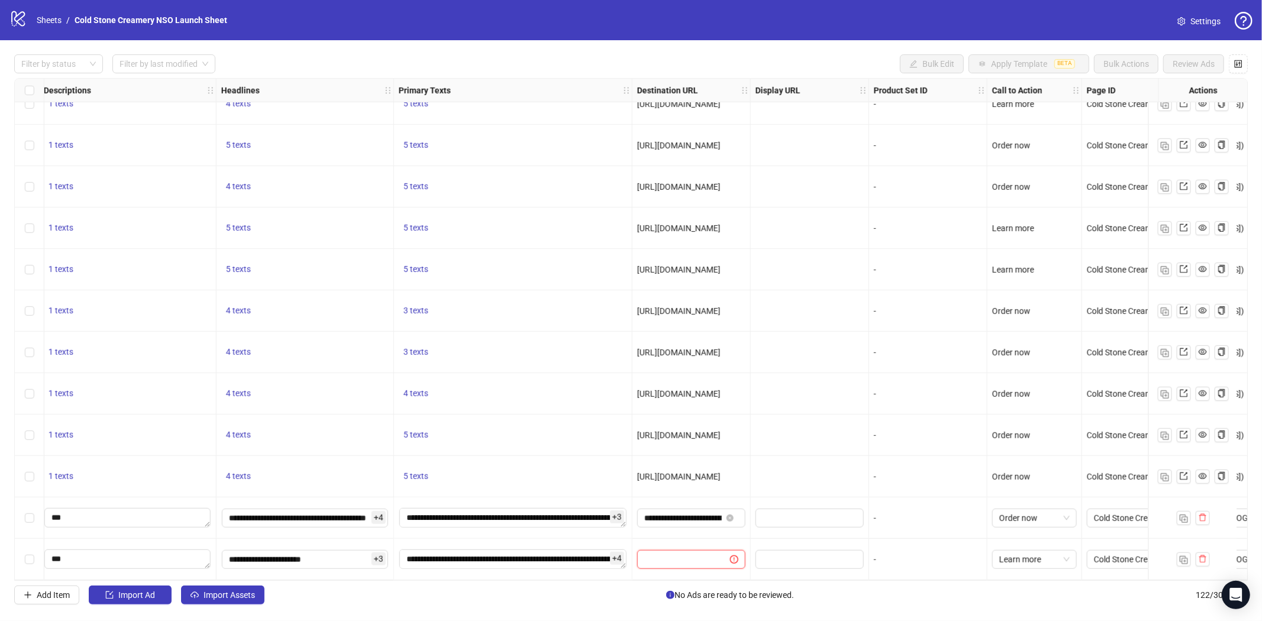
paste input "**********"
type input "**********"
click at [768, 539] on div at bounding box center [810, 559] width 118 height 41
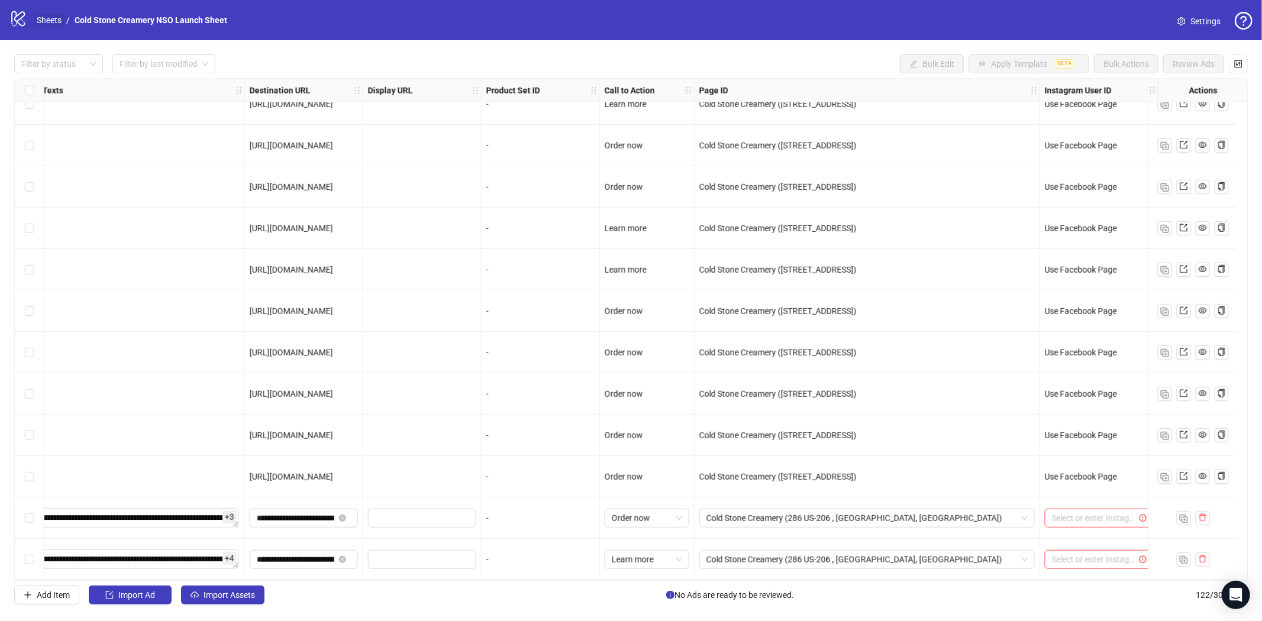
click at [44, 20] on link "Sheets" at bounding box center [49, 20] width 30 height 13
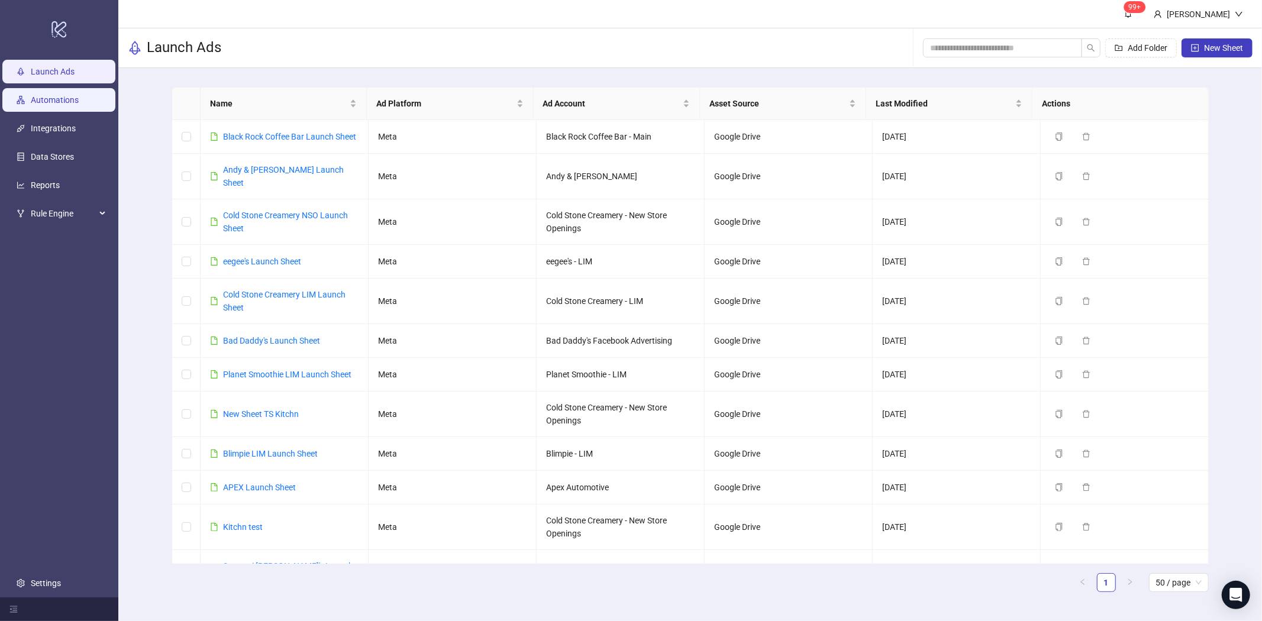
click at [65, 99] on link "Automations" at bounding box center [55, 99] width 48 height 9
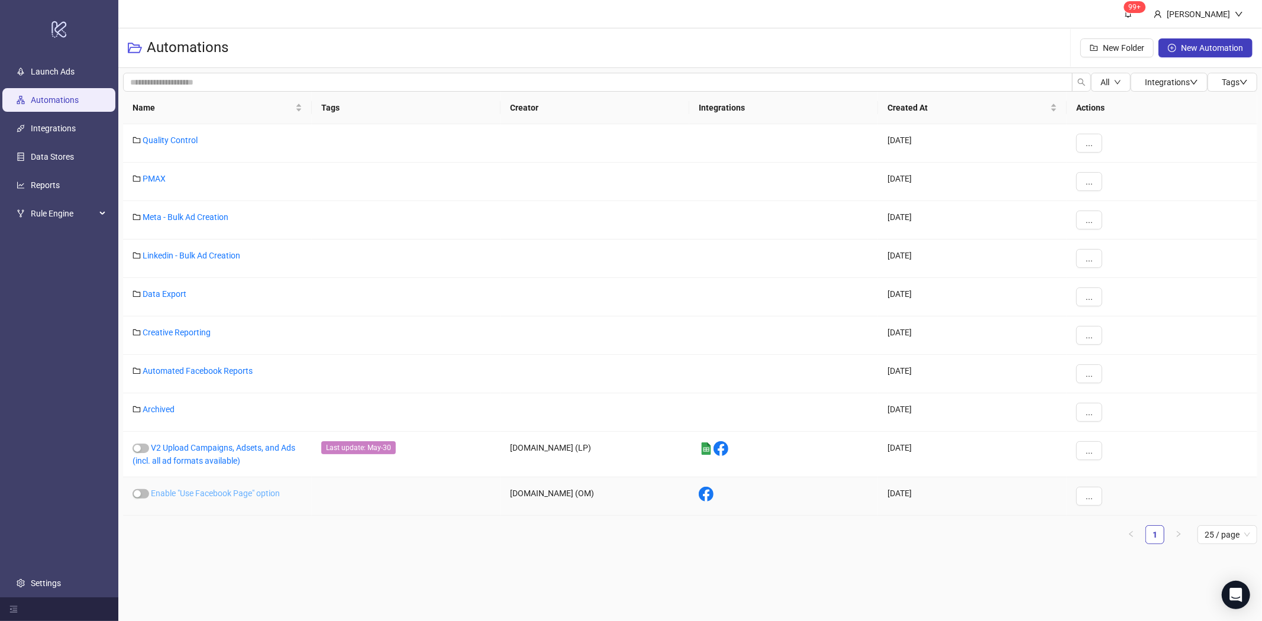
click at [258, 497] on link "Enable "Use Facebook Page" option" at bounding box center [215, 493] width 129 height 9
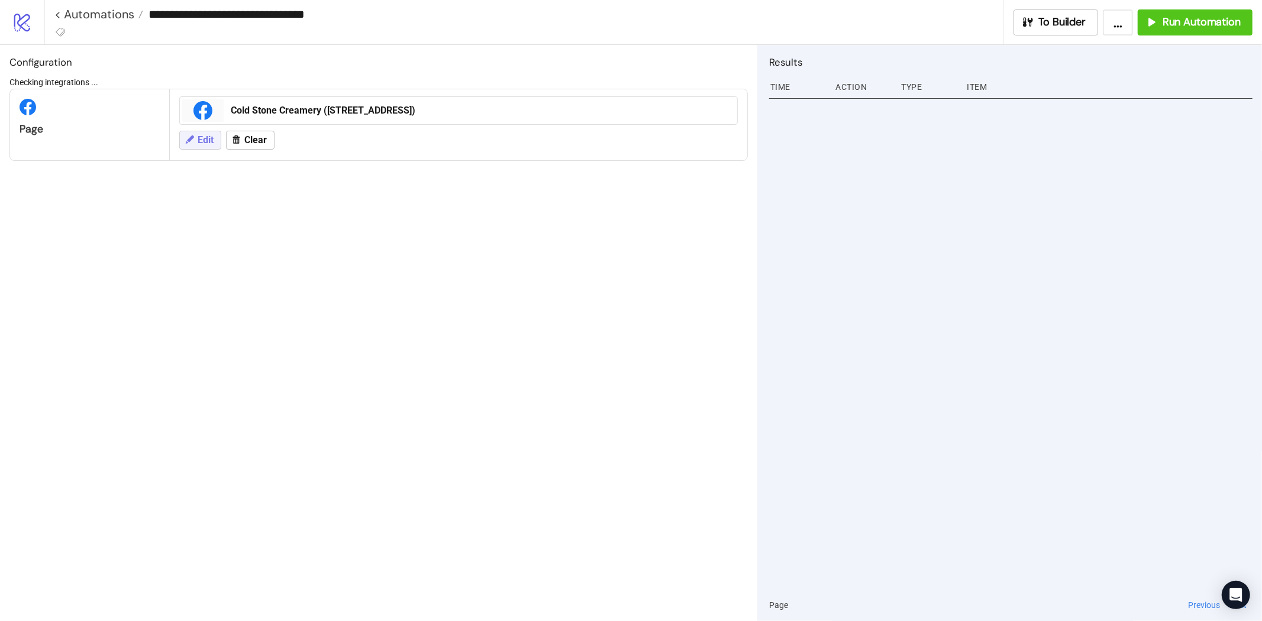
click at [200, 139] on span "Edit" at bounding box center [206, 140] width 16 height 11
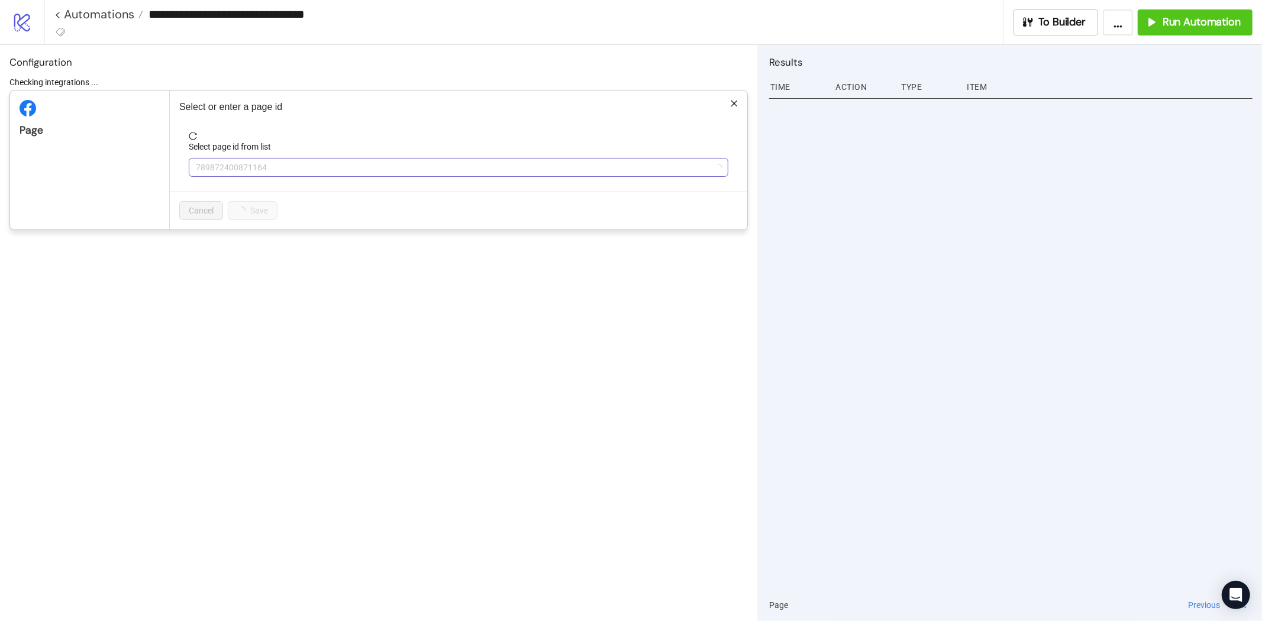
click at [286, 170] on span "789872400871164" at bounding box center [459, 168] width 526 height 18
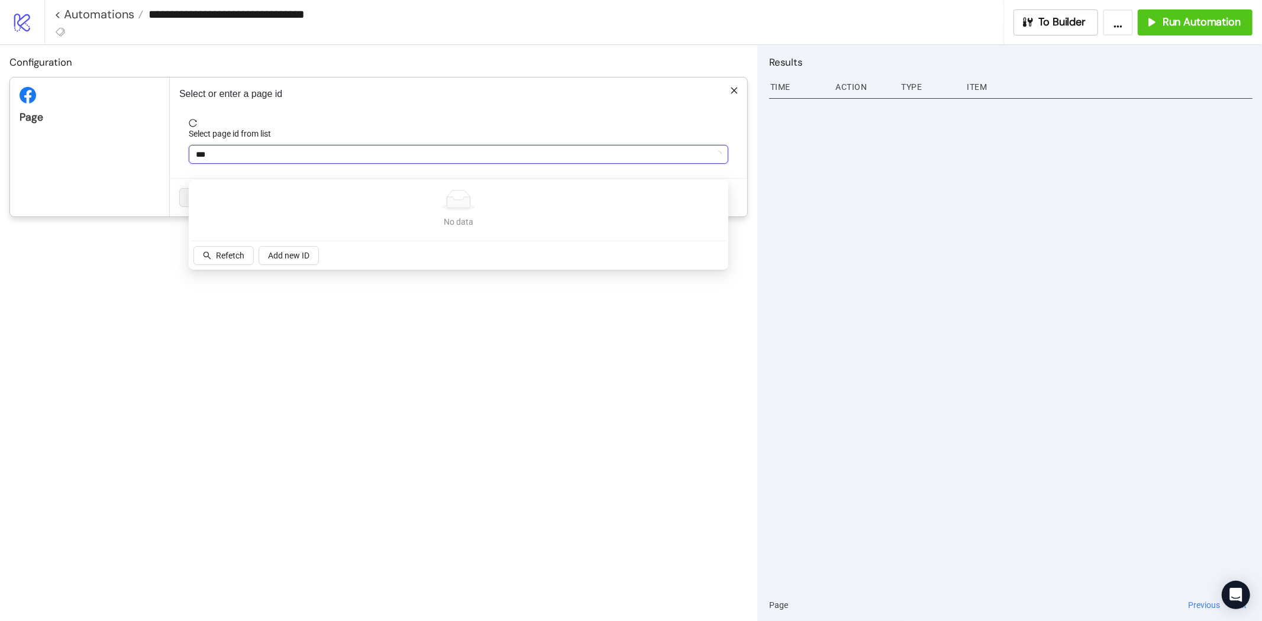
type input "****"
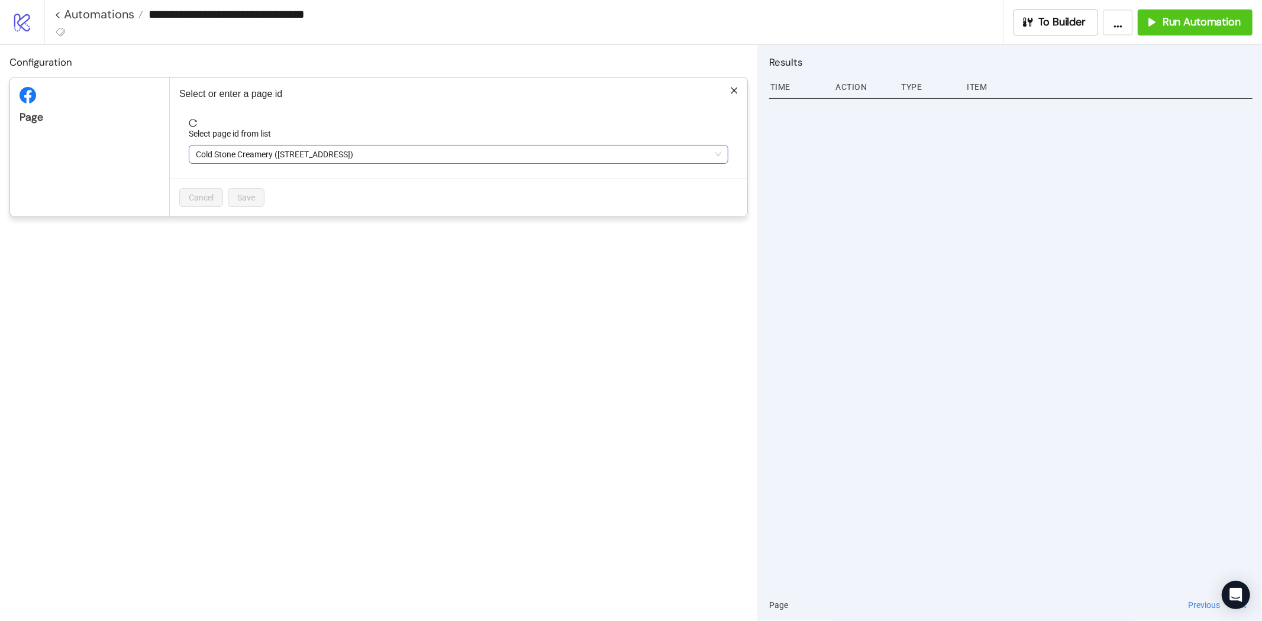
click at [295, 156] on span "Cold Stone Creamery (2229 South Shore Center Unit #250, Alameda, CA)" at bounding box center [459, 155] width 526 height 18
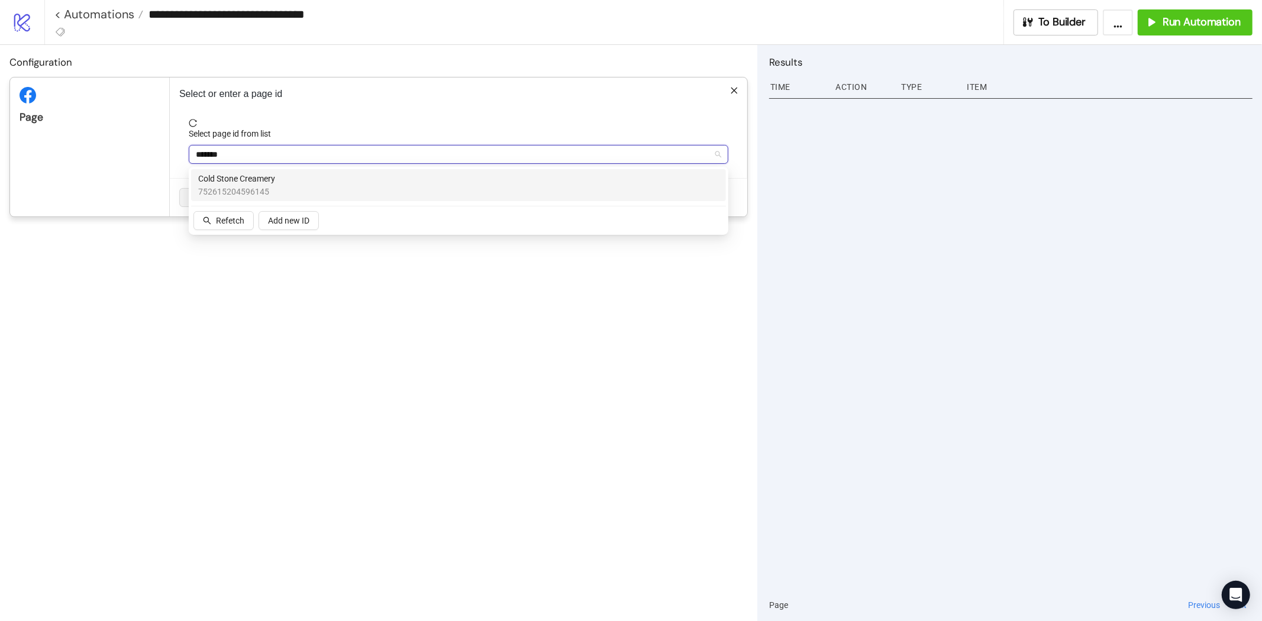
type input "********"
click at [259, 191] on span "752615204596145" at bounding box center [236, 191] width 77 height 13
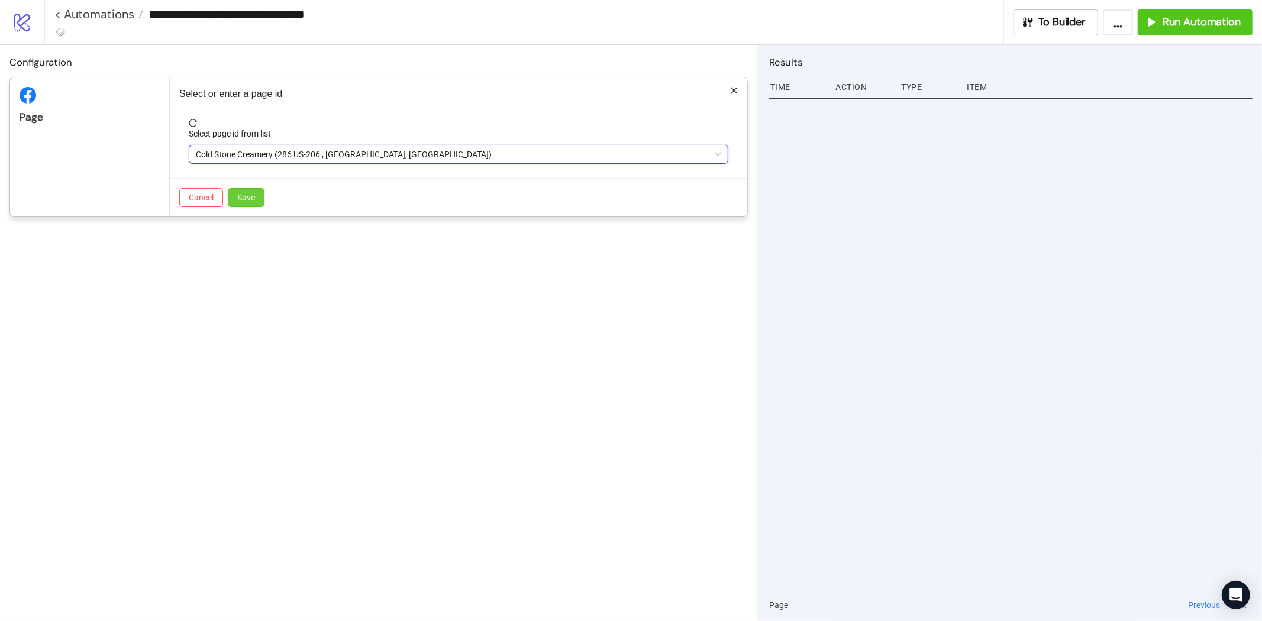
click at [250, 199] on span "Save" at bounding box center [246, 197] width 18 height 9
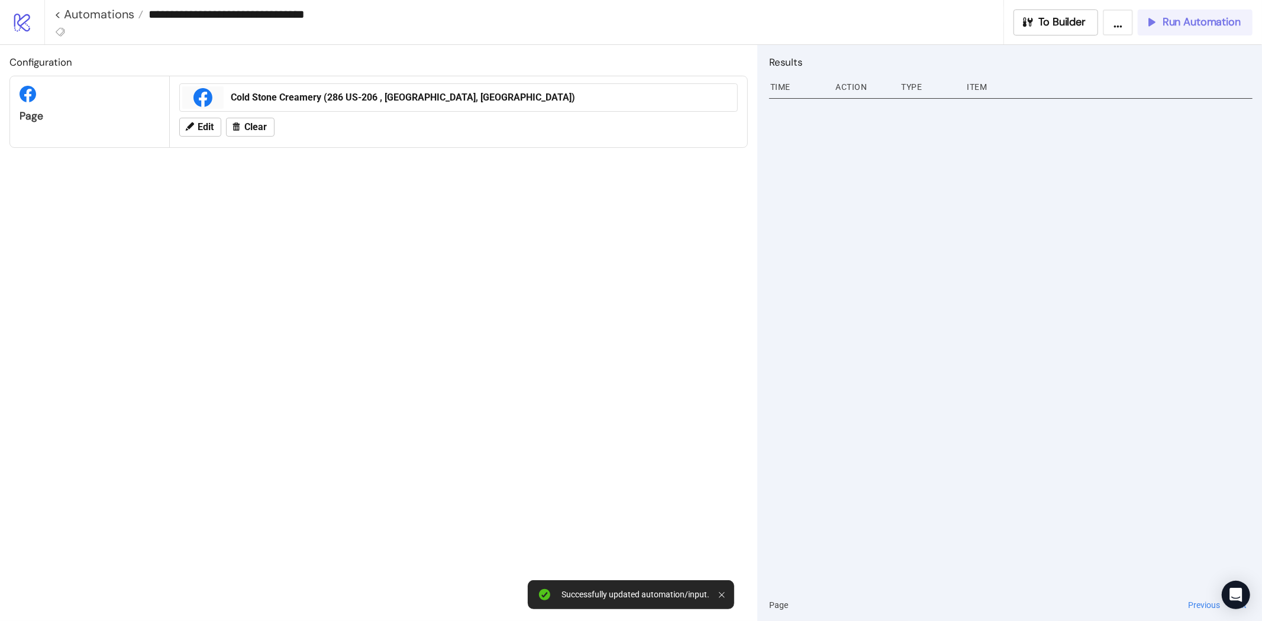
click at [1180, 18] on span "Run Automation" at bounding box center [1202, 22] width 78 height 14
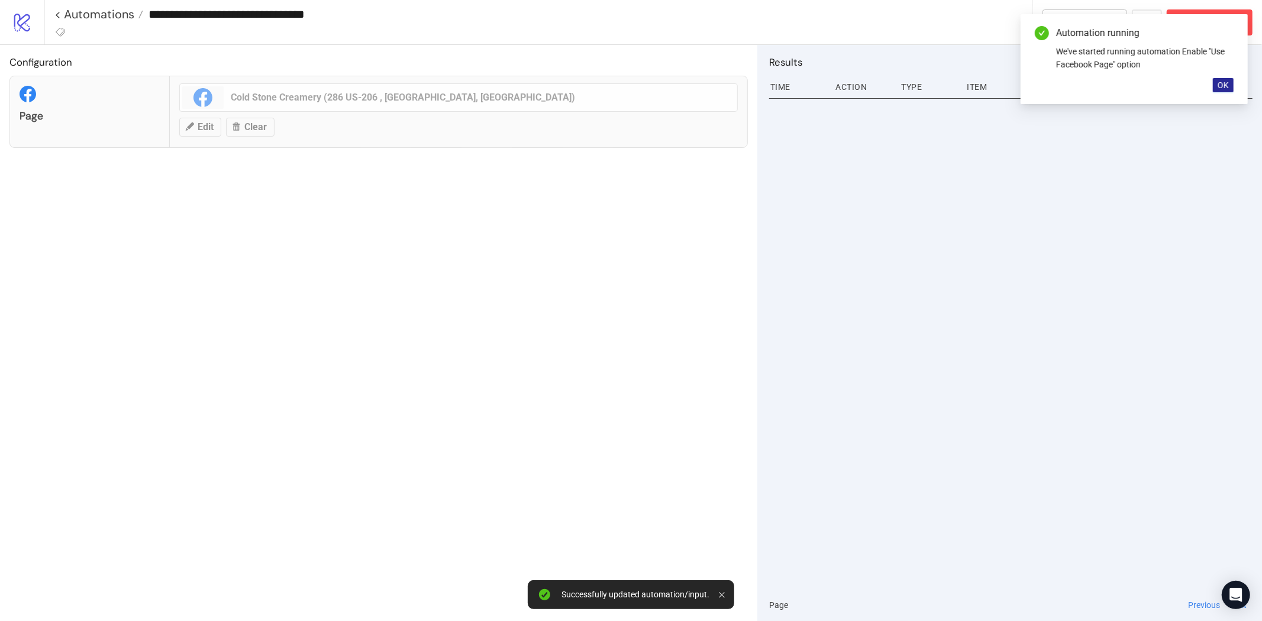
click at [1228, 89] on span "OK" at bounding box center [1223, 84] width 11 height 9
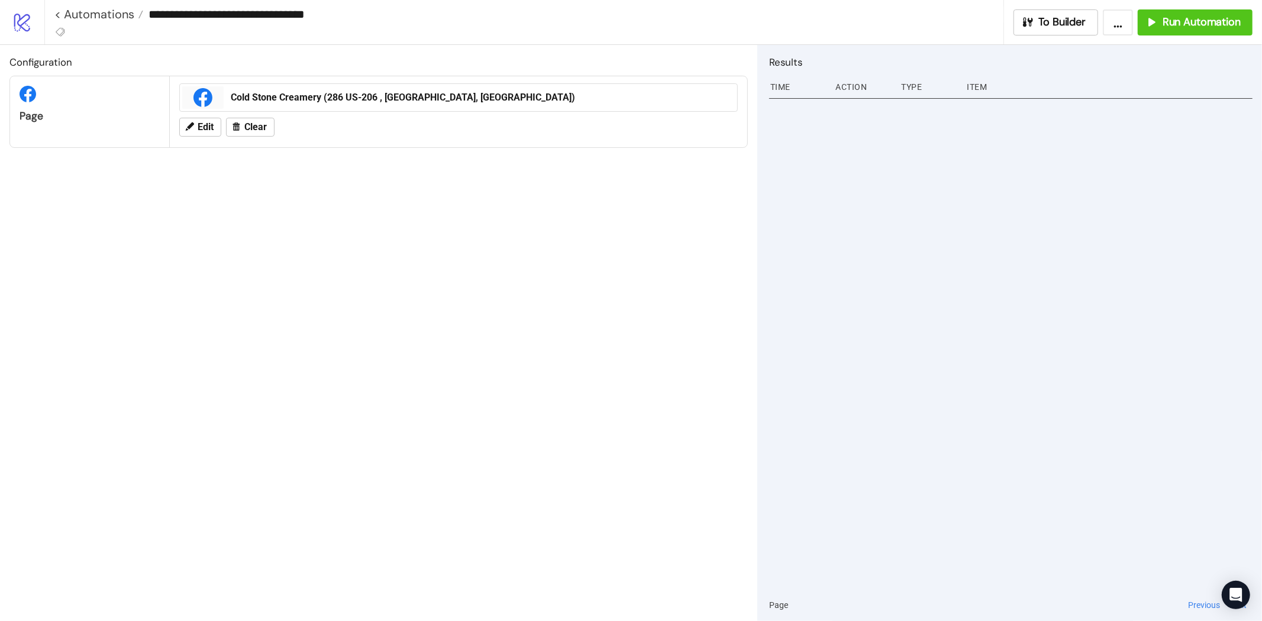
click at [25, 22] on icon at bounding box center [22, 23] width 16 height 18
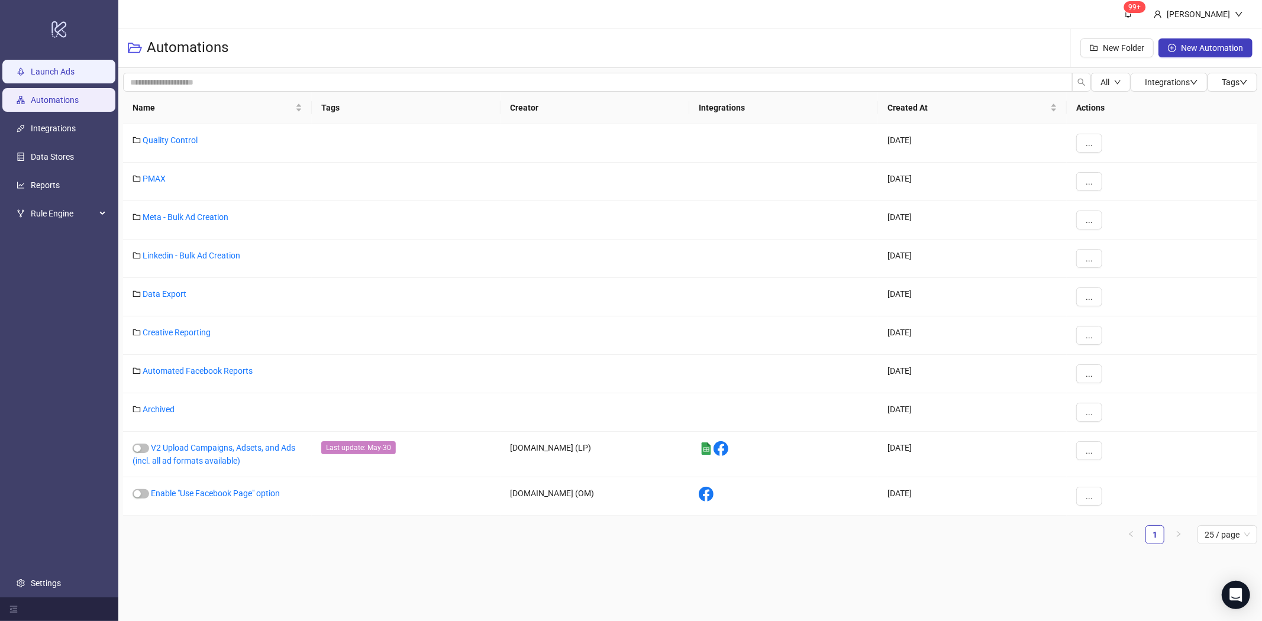
click at [43, 69] on link "Launch Ads" at bounding box center [53, 71] width 44 height 9
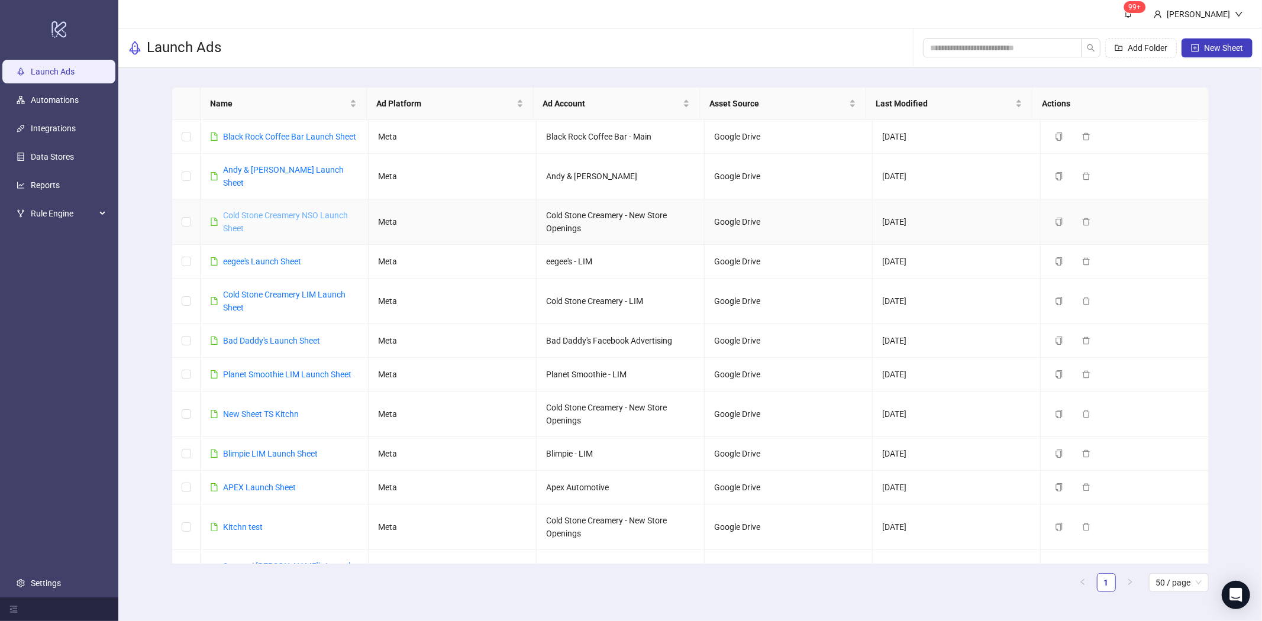
click at [313, 218] on link "Cold Stone Creamery NSO Launch Sheet" at bounding box center [285, 222] width 125 height 22
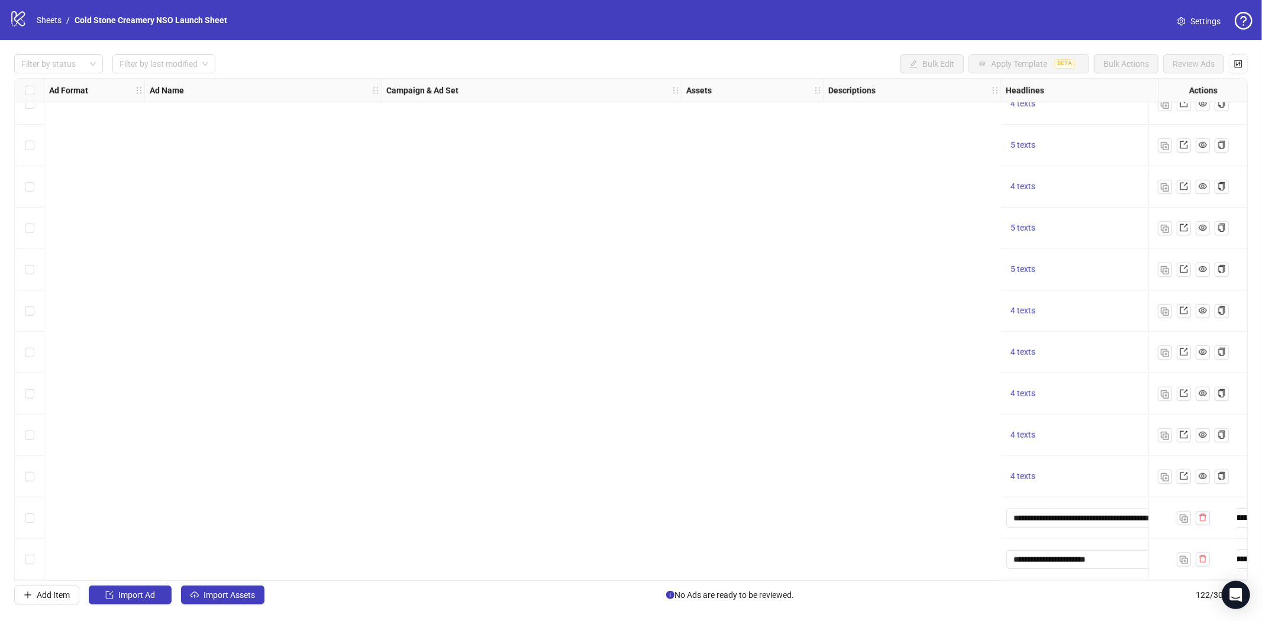
scroll to position [4581, 1172]
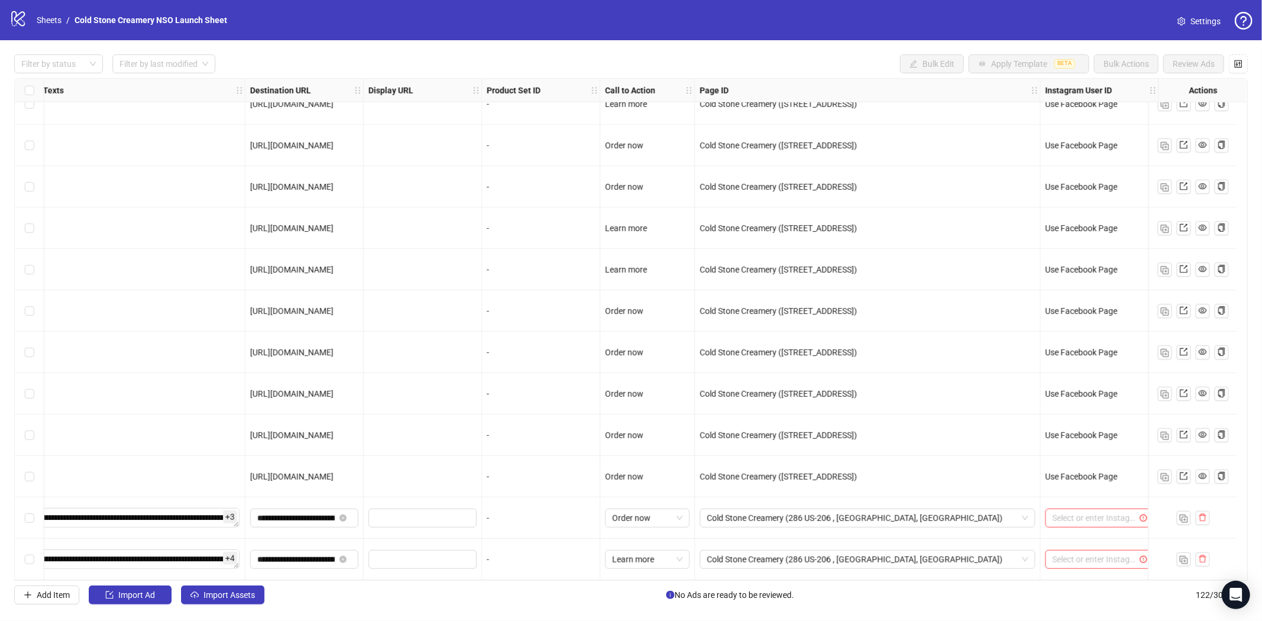
drag, startPoint x: 1097, startPoint y: 581, endPoint x: 1150, endPoint y: 575, distance: 52.9
click at [1150, 575] on div "Ad Format Ad Name Campaign & Ad Set Assets Descriptions Headlines Primary Texts…" at bounding box center [631, 329] width 1234 height 503
click at [1086, 516] on input "search" at bounding box center [1094, 519] width 83 height 18
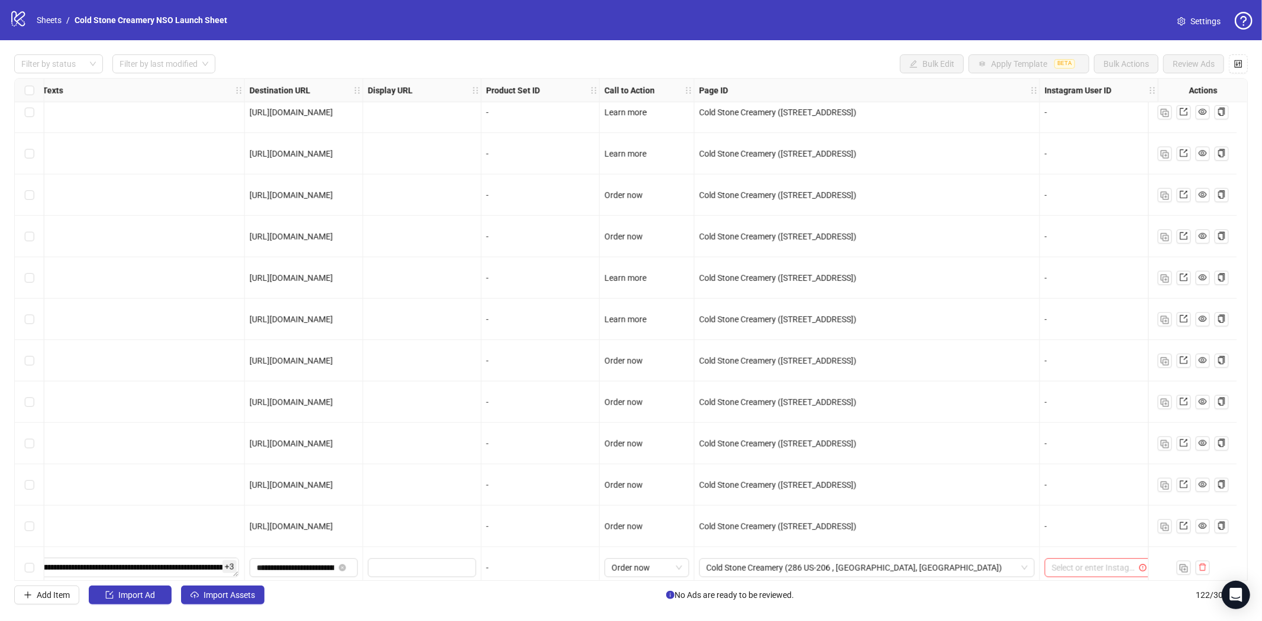
scroll to position [4581, 1182]
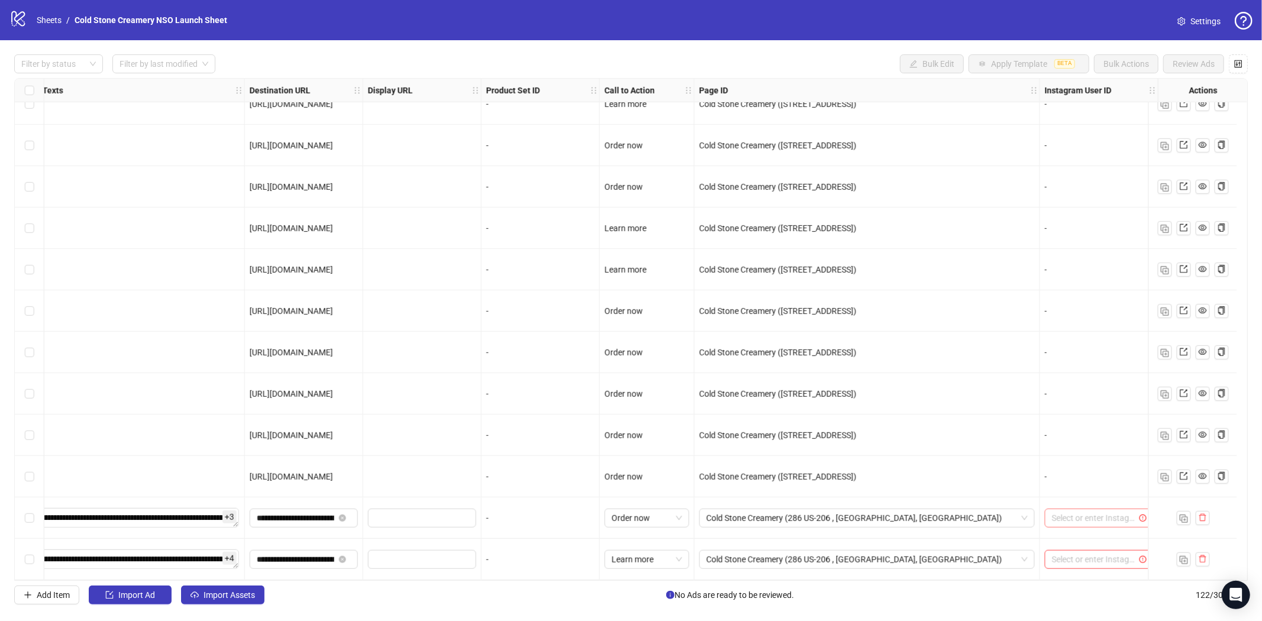
click at [1078, 514] on input "search" at bounding box center [1093, 519] width 83 height 18
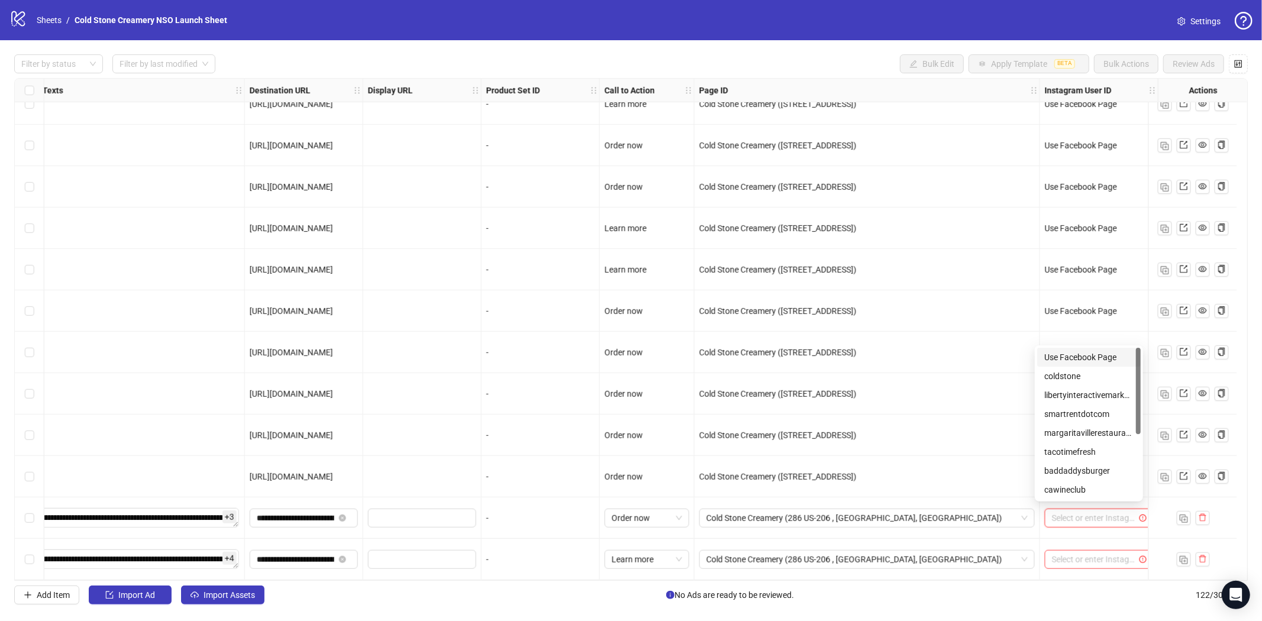
click at [1091, 354] on div "Use Facebook Page" at bounding box center [1089, 357] width 89 height 13
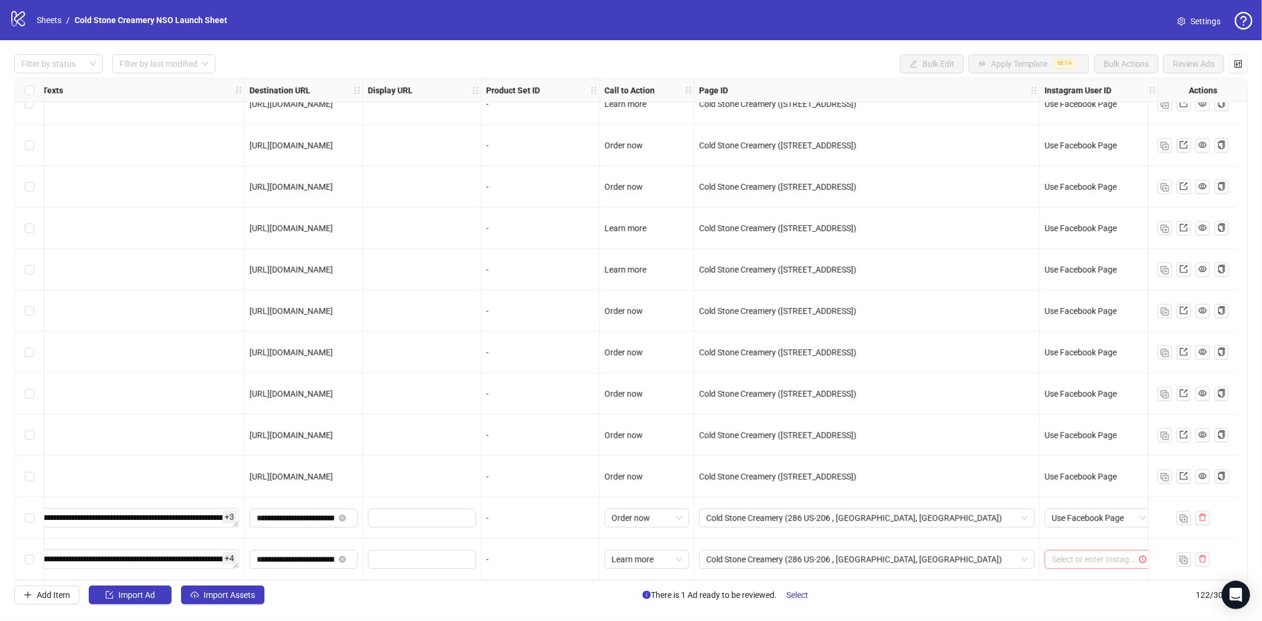
click at [1075, 555] on input "search" at bounding box center [1093, 560] width 83 height 18
click at [1077, 398] on div "Use Facebook Page" at bounding box center [1089, 398] width 89 height 13
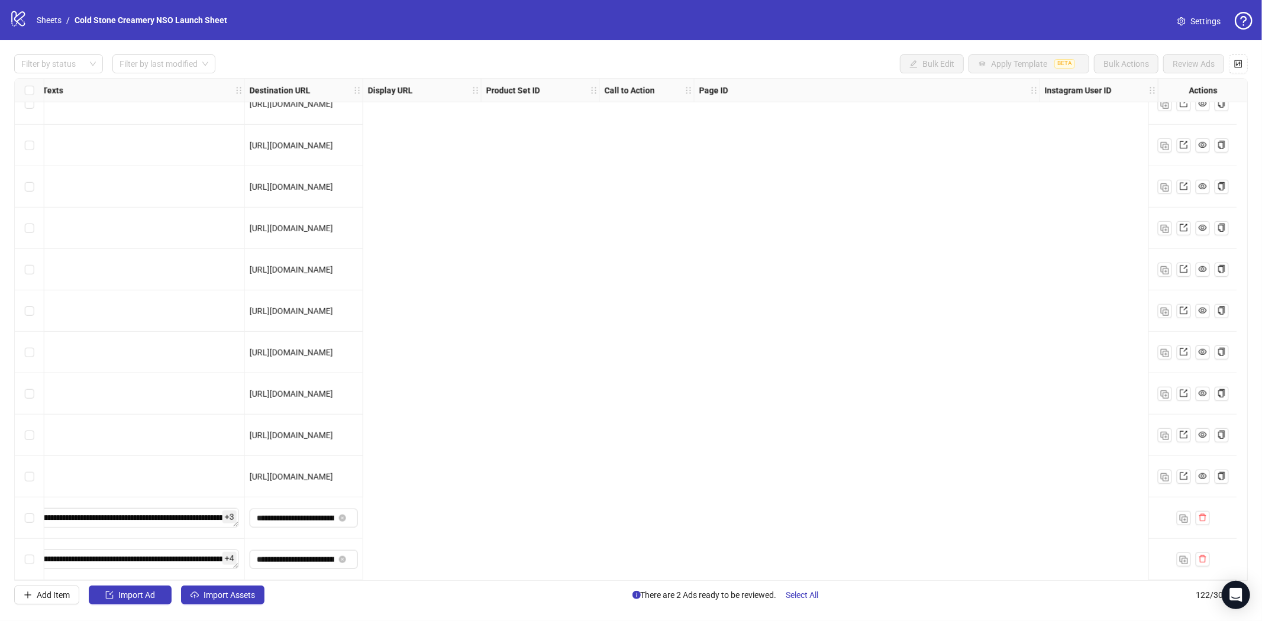
scroll to position [4581, 0]
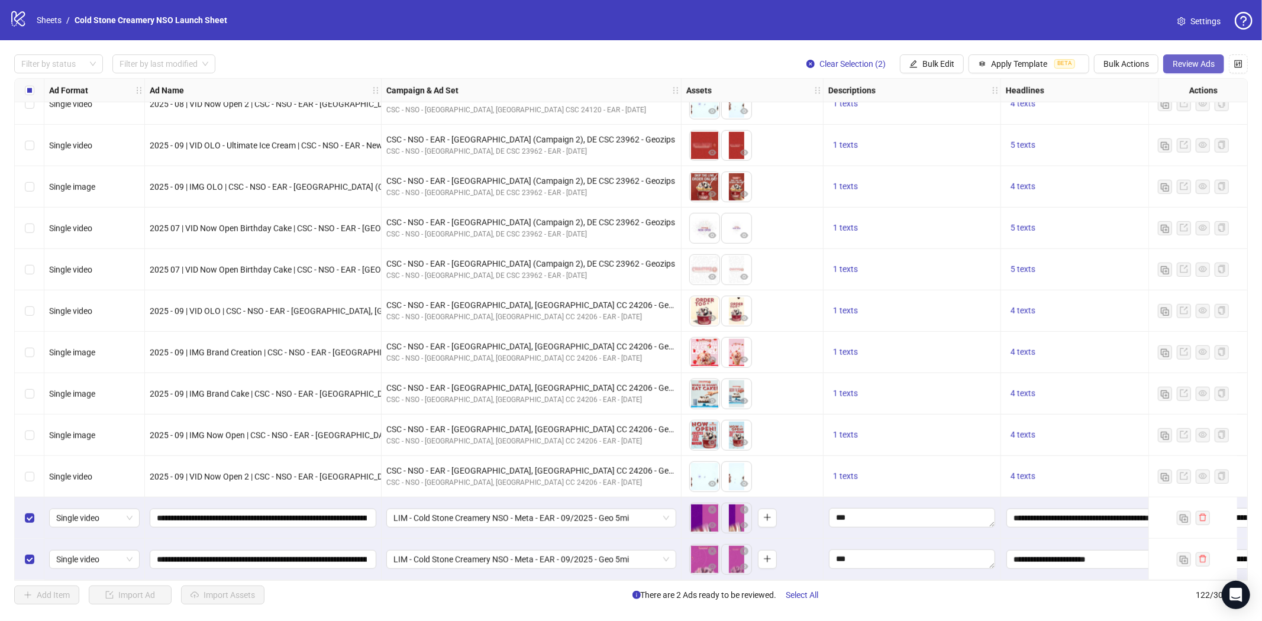
click at [1191, 67] on span "Review Ads" at bounding box center [1194, 63] width 42 height 9
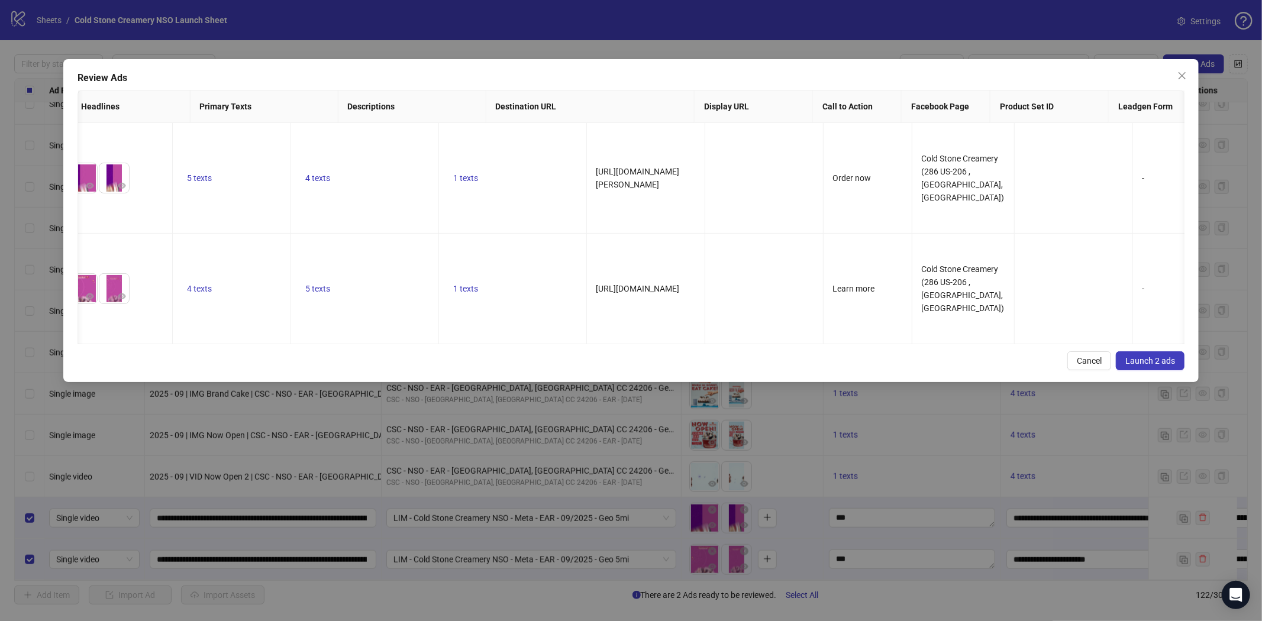
scroll to position [0, 0]
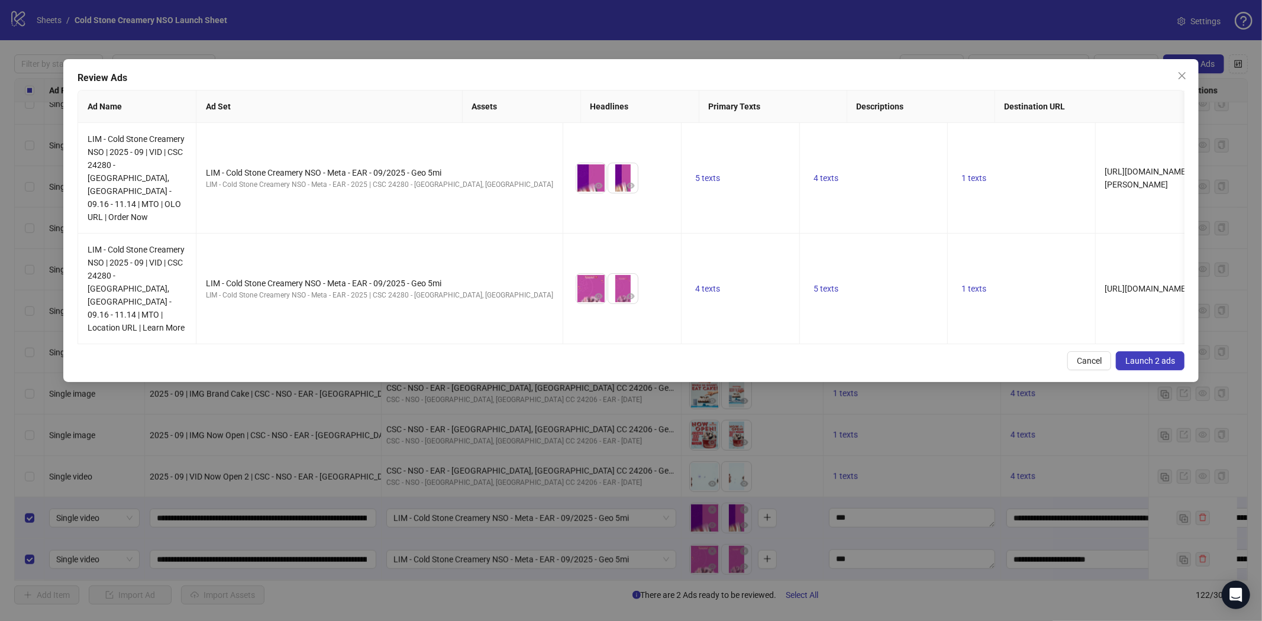
click at [1157, 356] on span "Launch 2 ads" at bounding box center [1151, 360] width 50 height 9
